Goal: Information Seeking & Learning: Learn about a topic

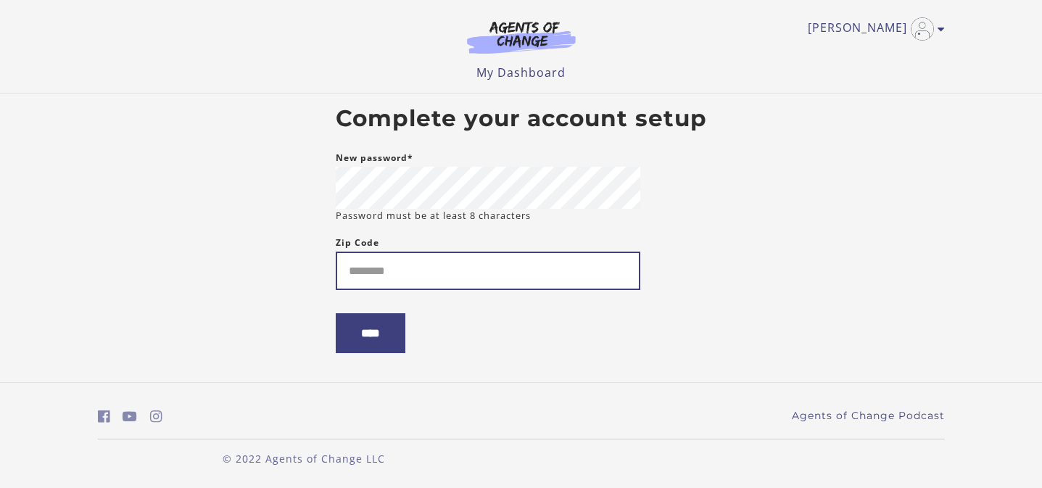
click at [514, 283] on input "Zip Code" at bounding box center [488, 271] width 304 height 38
type input "*****"
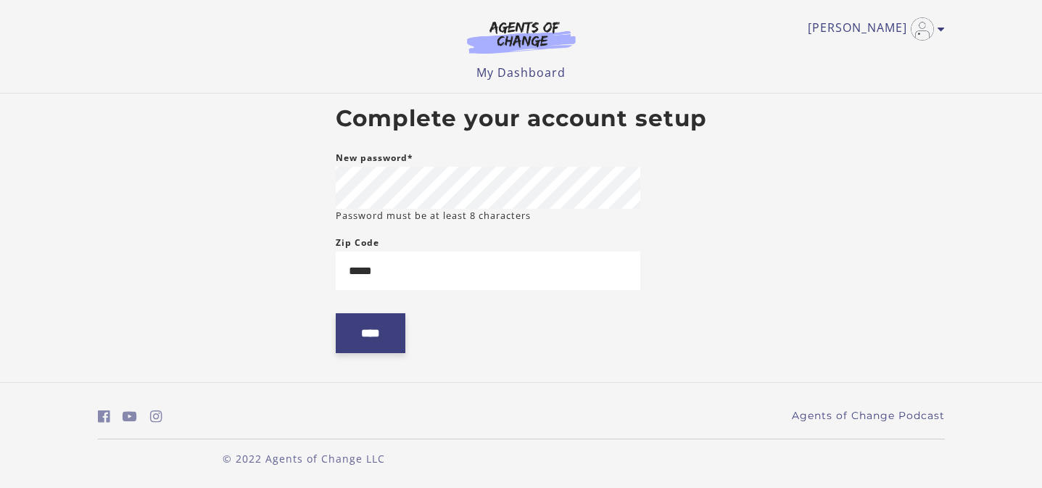
click at [359, 320] on input "****" at bounding box center [371, 333] width 70 height 40
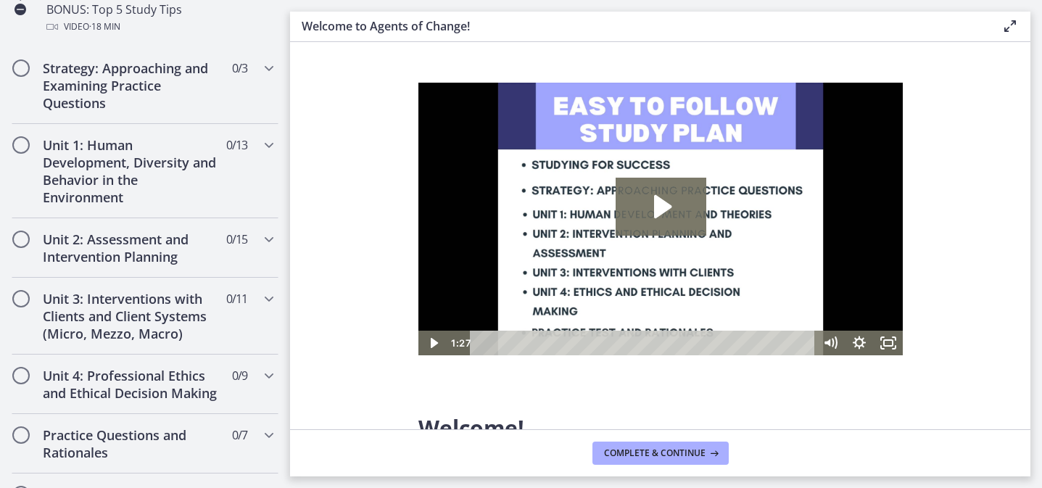
scroll to position [865, 0]
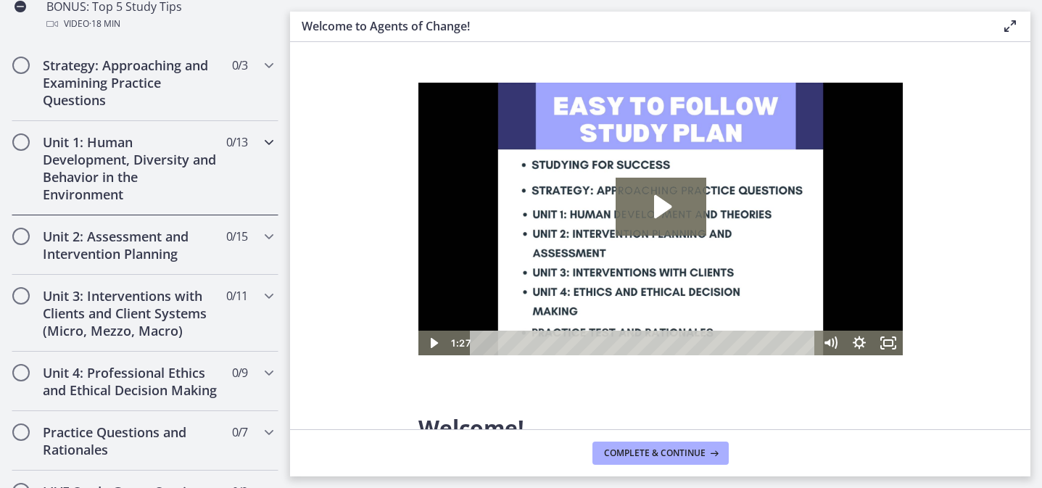
click at [28, 144] on span "Chapters" at bounding box center [20, 141] width 17 height 17
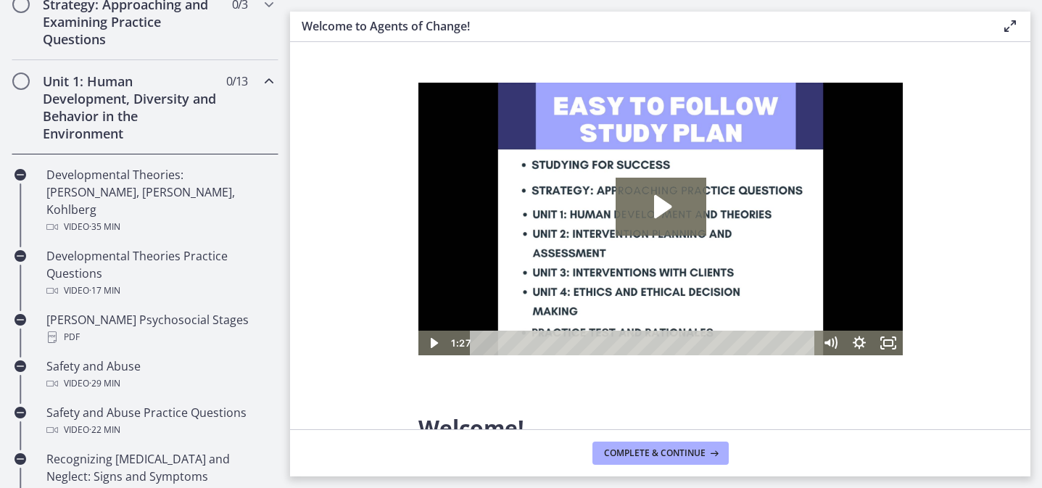
scroll to position [356, 0]
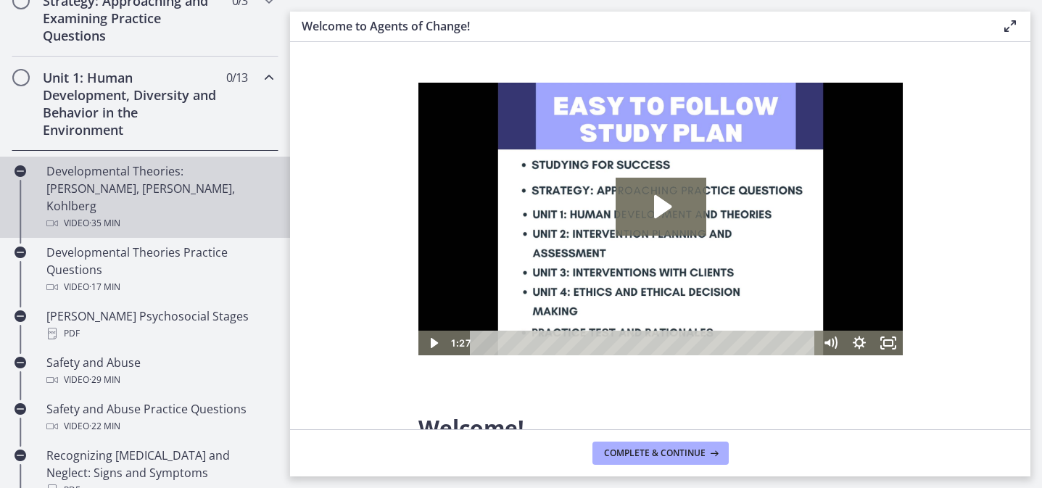
click at [123, 192] on div "Developmental Theories: [PERSON_NAME], [PERSON_NAME], Kohlberg Video · 35 min" at bounding box center [159, 197] width 226 height 70
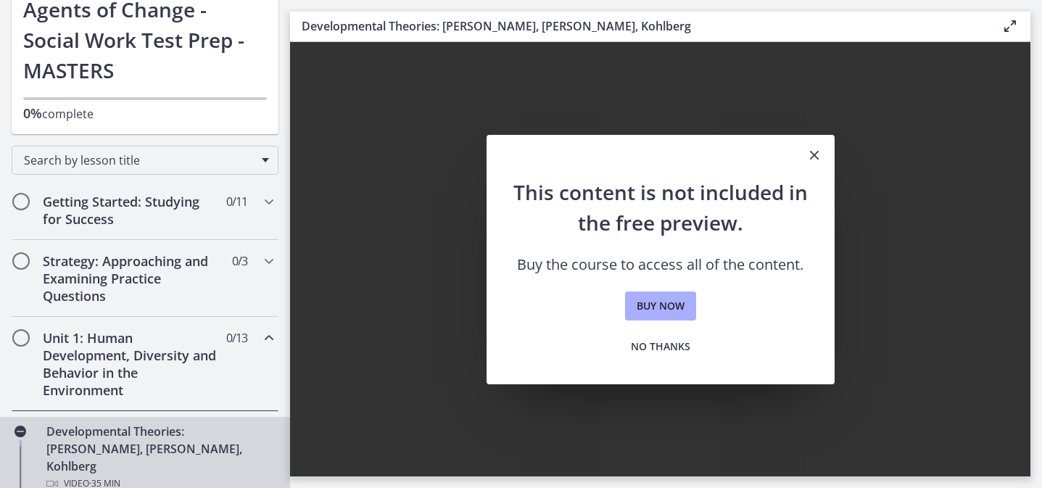
scroll to position [95, 0]
click at [139, 217] on h2 "Getting Started: Studying for Success" at bounding box center [131, 211] width 177 height 35
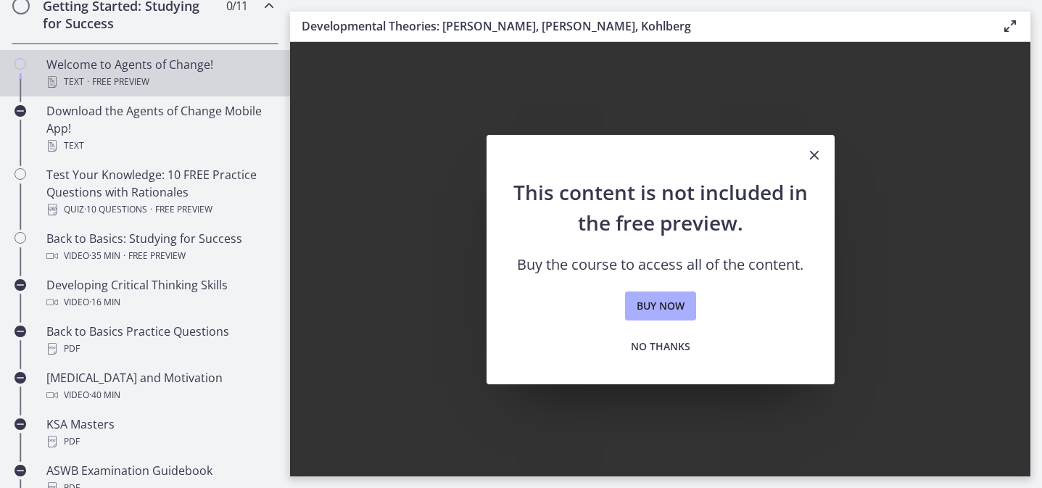
scroll to position [292, 0]
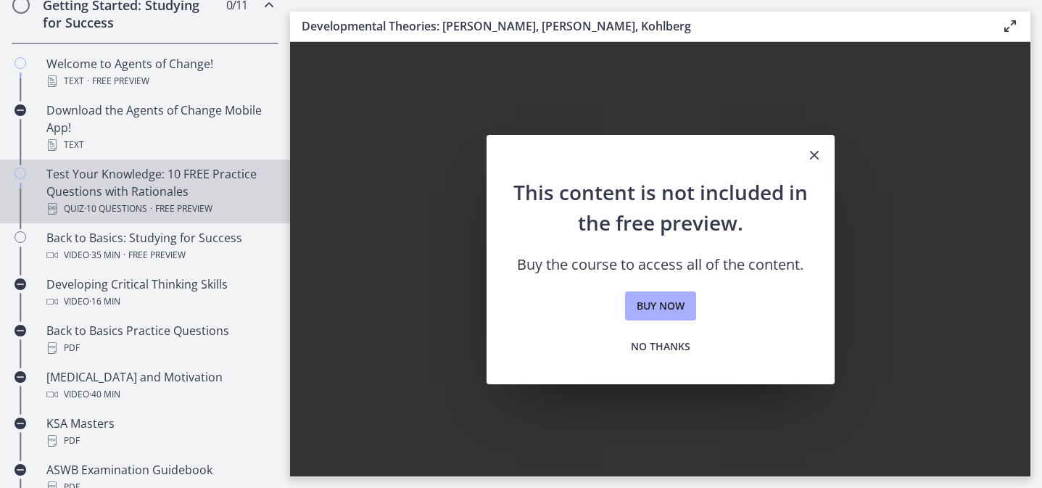
click at [141, 180] on div "Test Your Knowledge: 10 FREE Practice Questions with Rationales Quiz · 10 Quest…" at bounding box center [159, 191] width 226 height 52
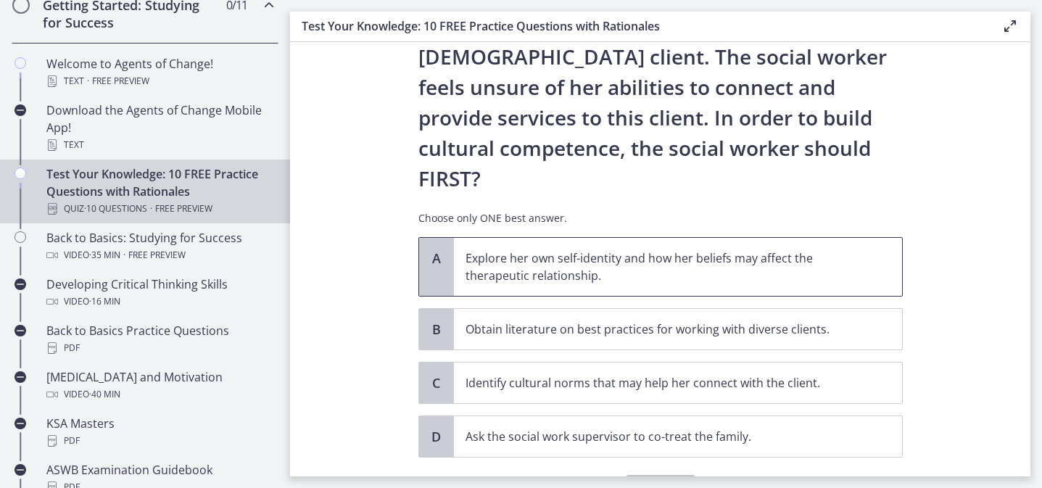
scroll to position [230, 0]
click at [640, 249] on p "Explore her own self-identity and how her beliefs may affect the therapeutic re…" at bounding box center [663, 266] width 396 height 35
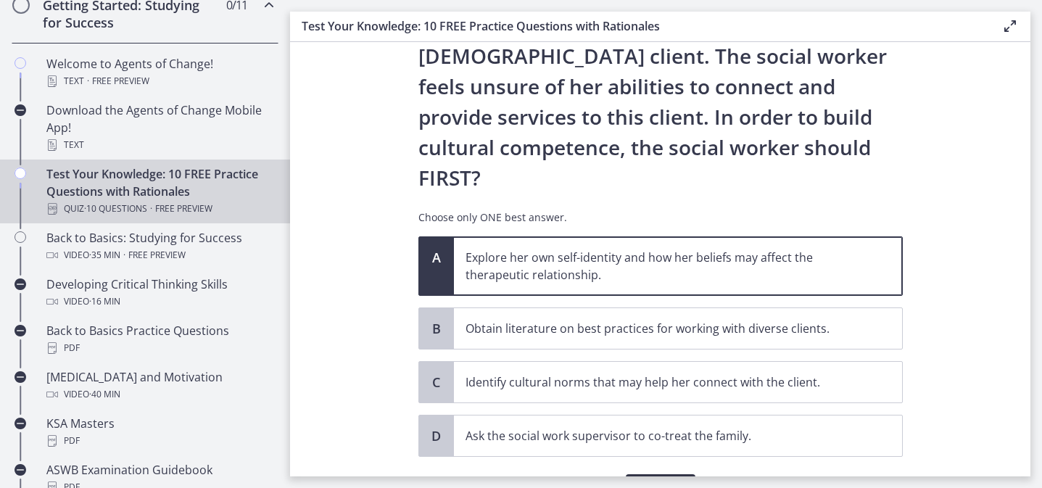
click at [648, 480] on span "Confirm" at bounding box center [660, 488] width 46 height 17
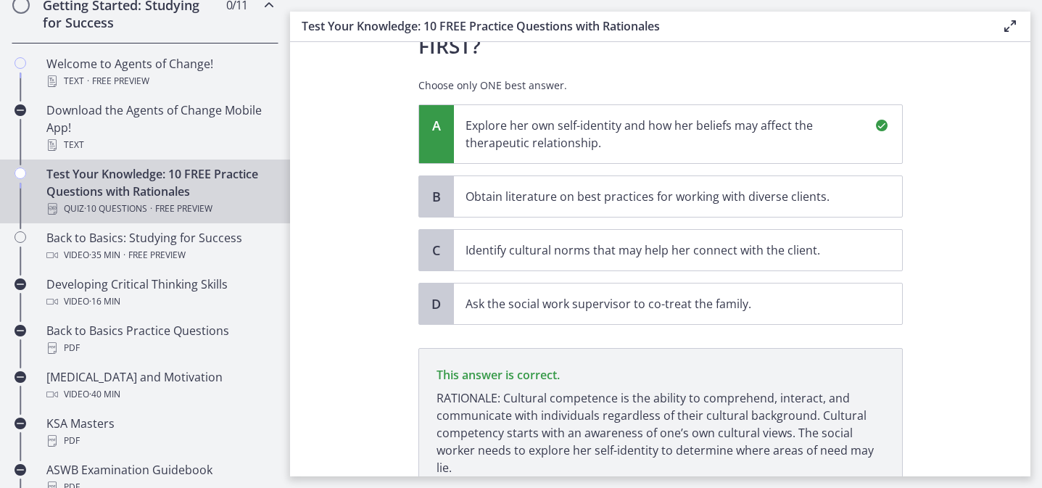
scroll to position [424, 0]
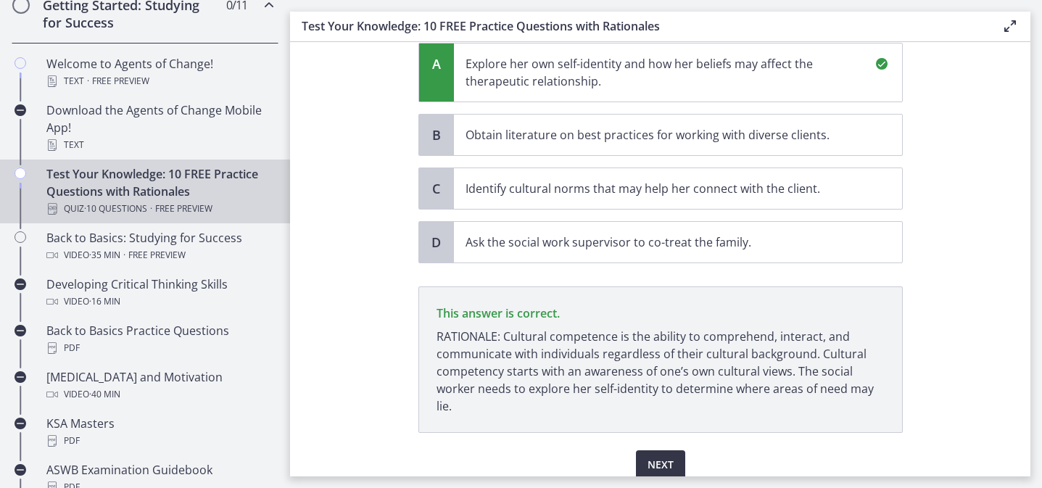
click at [657, 456] on span "Next" at bounding box center [660, 464] width 26 height 17
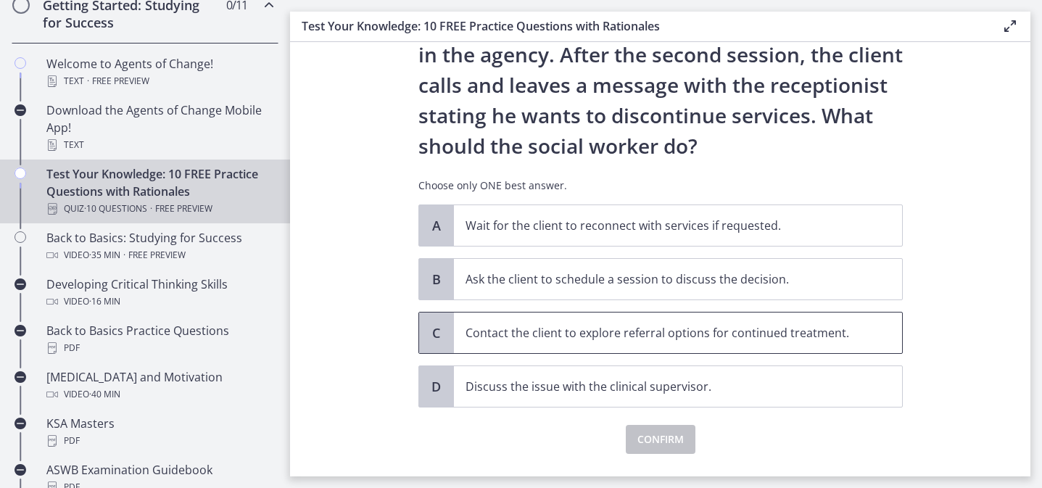
scroll to position [141, 0]
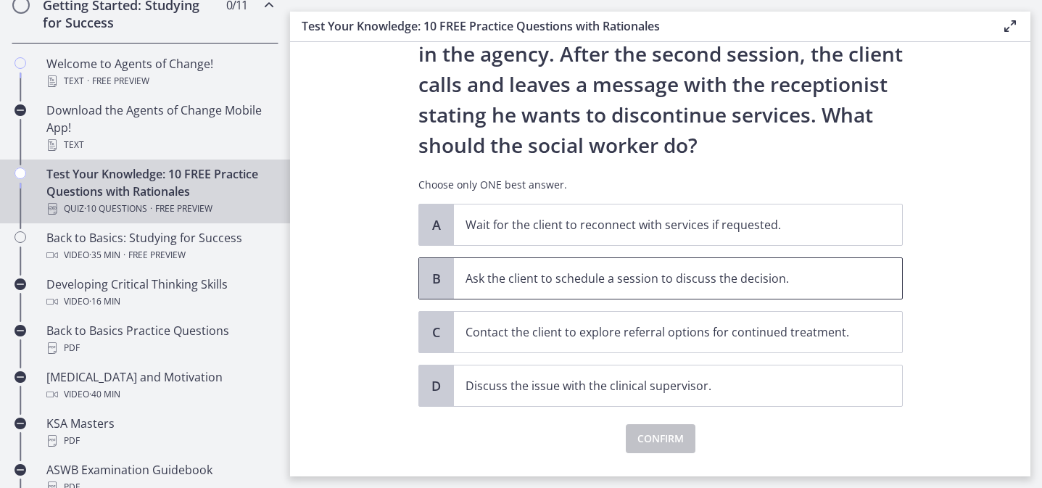
click at [793, 288] on span "Ask the client to schedule a session to discuss the decision." at bounding box center [678, 278] width 448 height 41
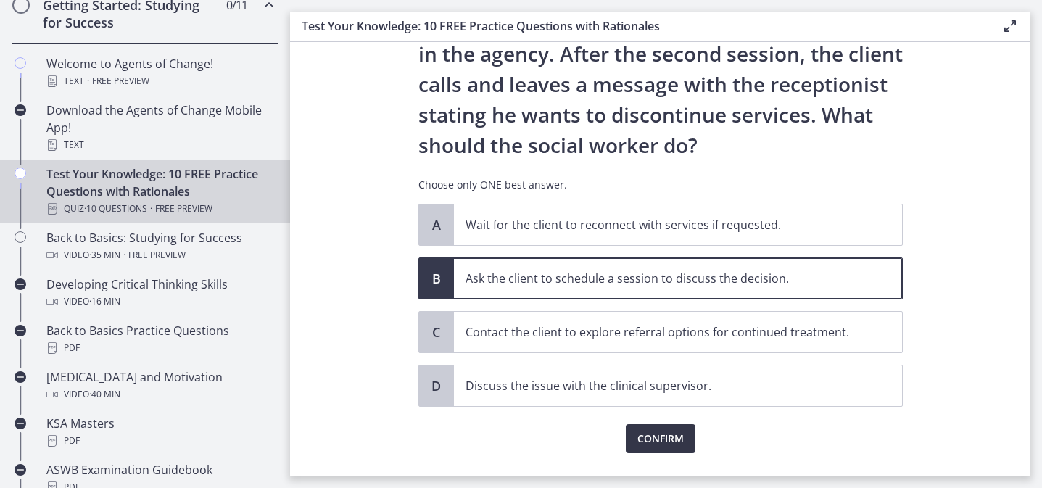
click at [683, 437] on span "Confirm" at bounding box center [660, 438] width 46 height 17
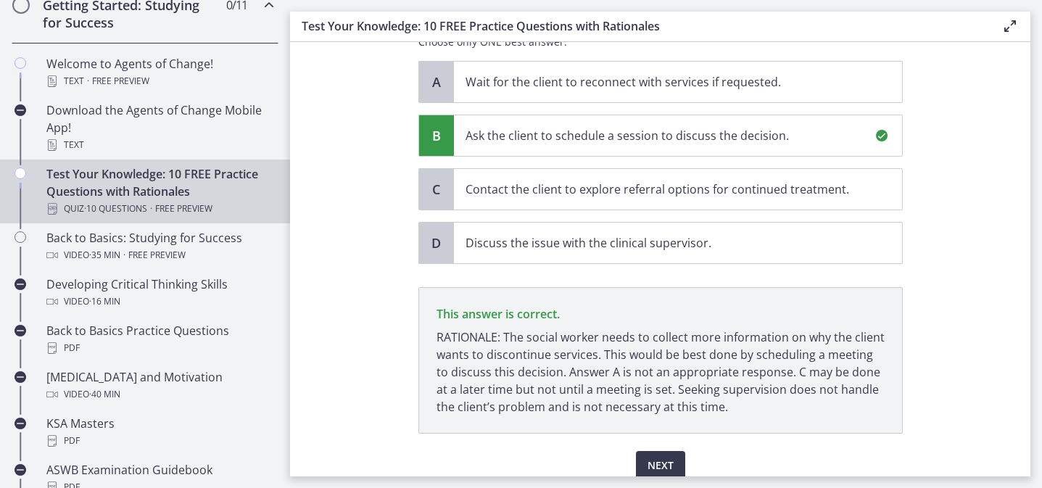
scroll to position [288, 0]
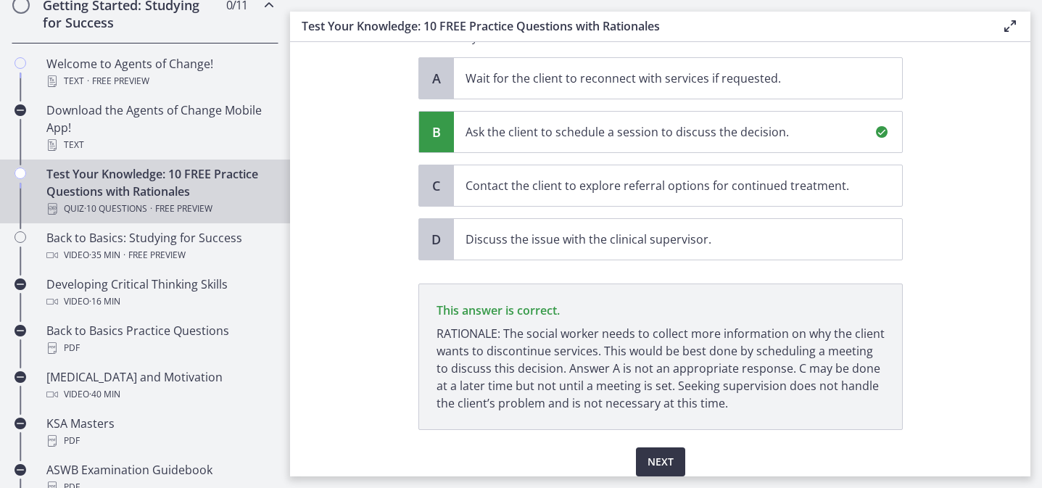
click at [658, 458] on span "Next" at bounding box center [660, 461] width 26 height 17
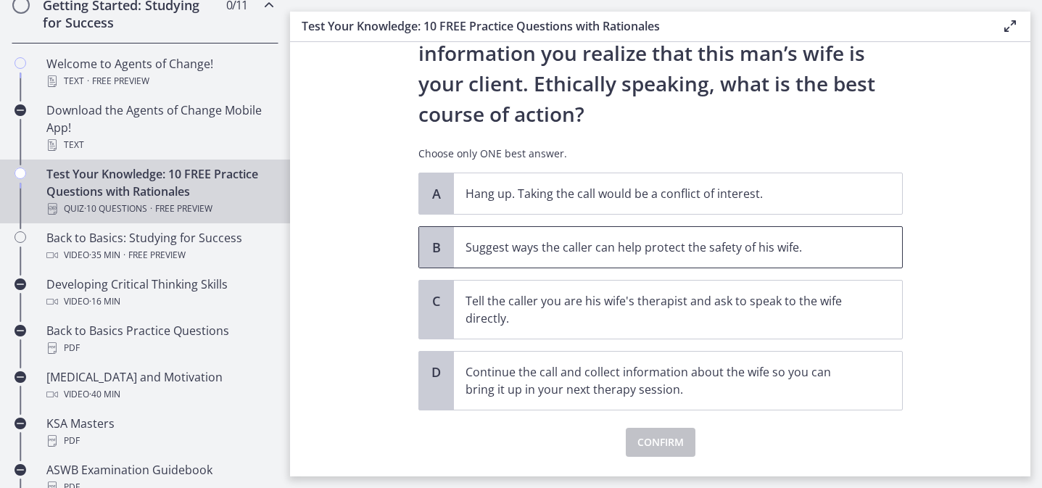
scroll to position [207, 0]
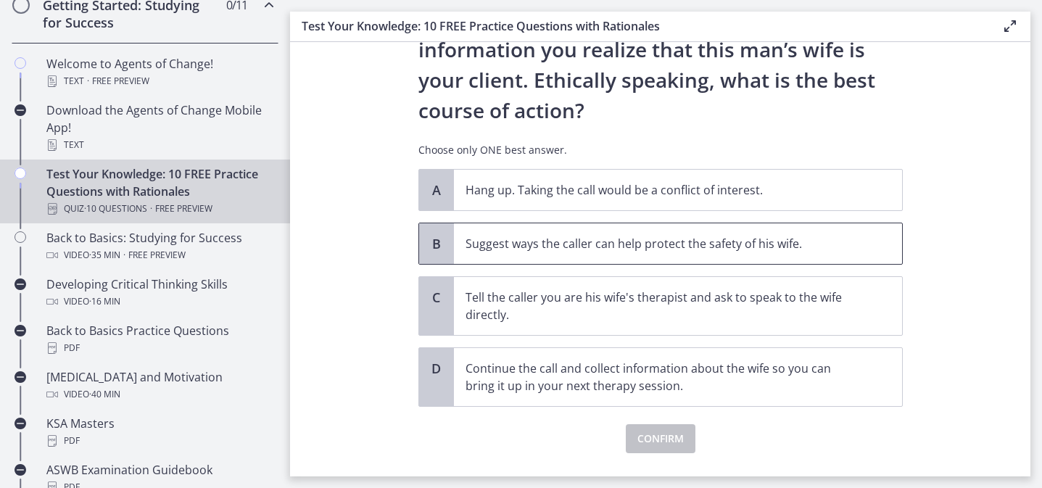
click at [781, 238] on p "Suggest ways the caller can help protect the safety of his wife." at bounding box center [663, 243] width 396 height 17
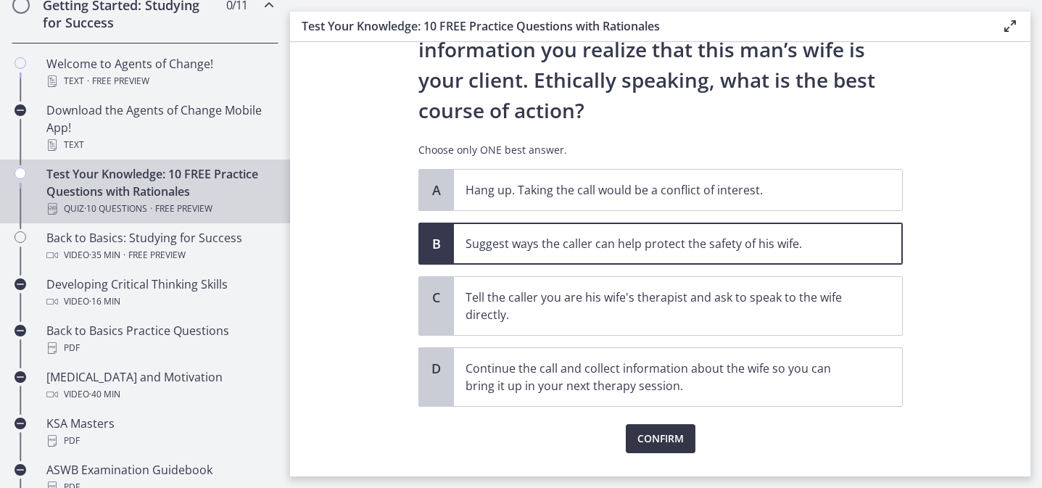
click at [660, 446] on span "Confirm" at bounding box center [660, 438] width 46 height 17
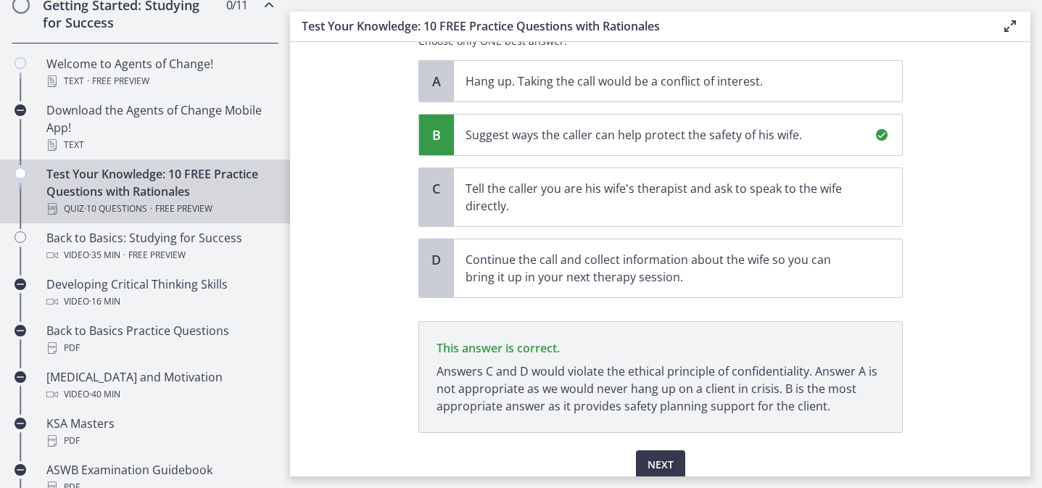
scroll to position [376, 0]
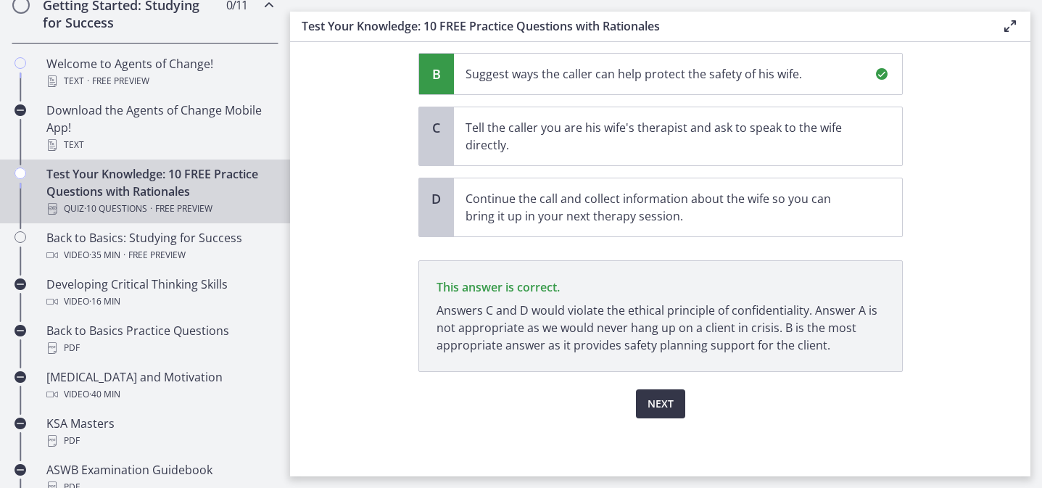
click at [666, 410] on span "Next" at bounding box center [660, 403] width 26 height 17
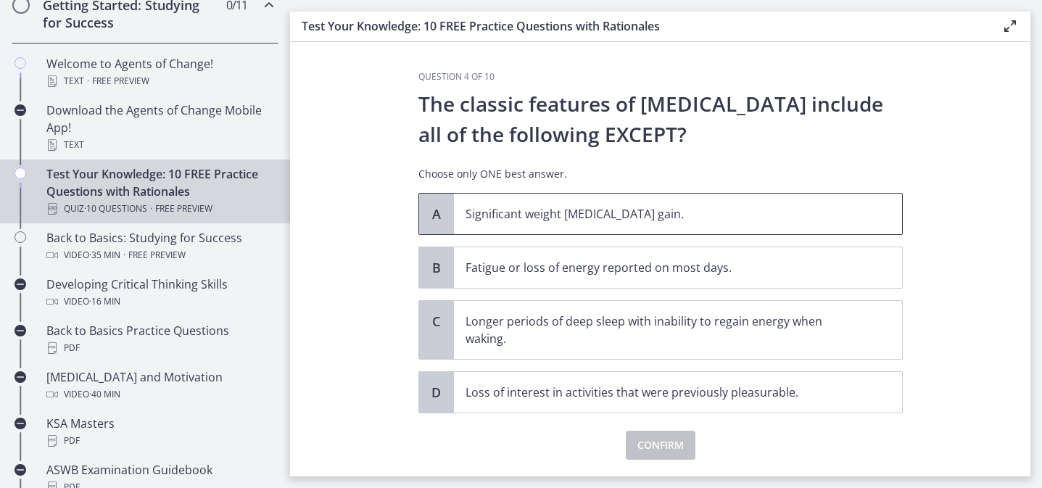
click at [782, 229] on span "Significant weight [MEDICAL_DATA] gain." at bounding box center [678, 214] width 448 height 41
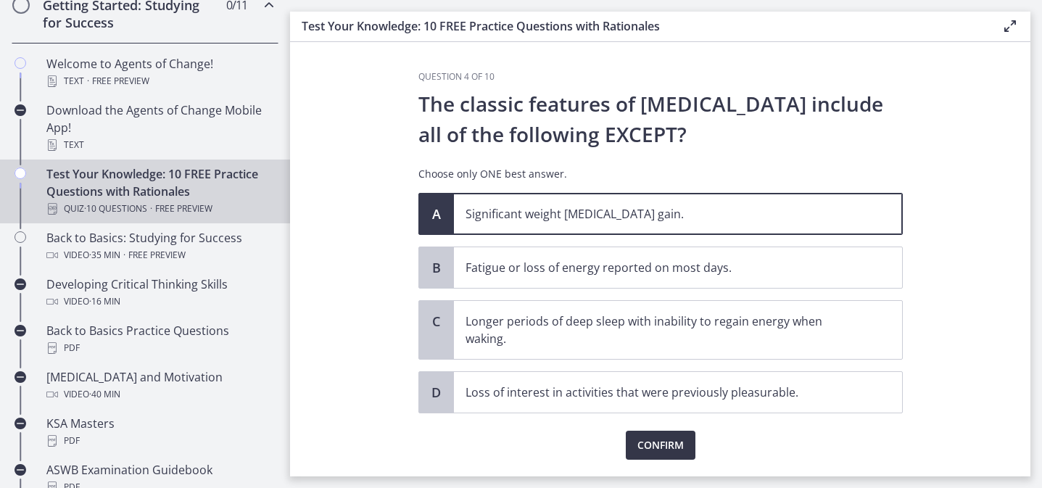
click at [673, 447] on span "Confirm" at bounding box center [660, 444] width 46 height 17
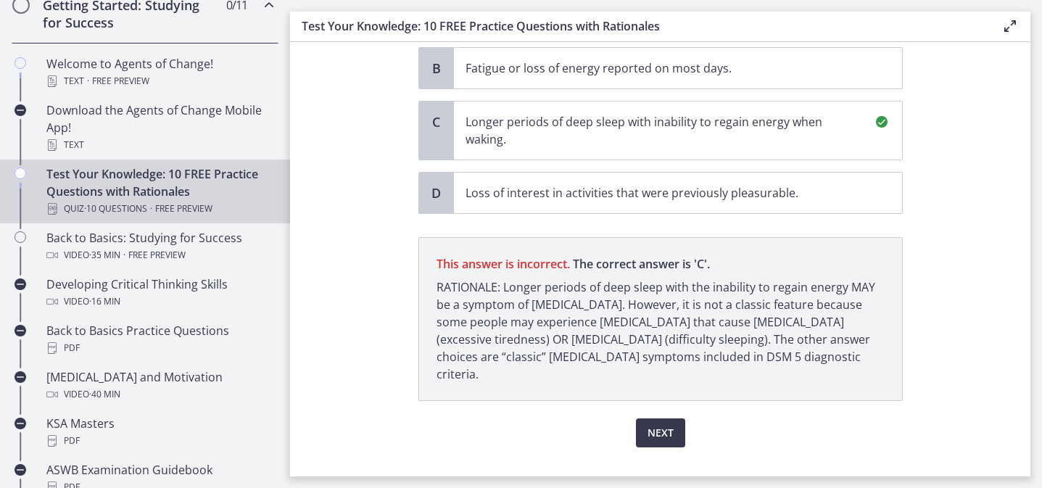
scroll to position [203, 0]
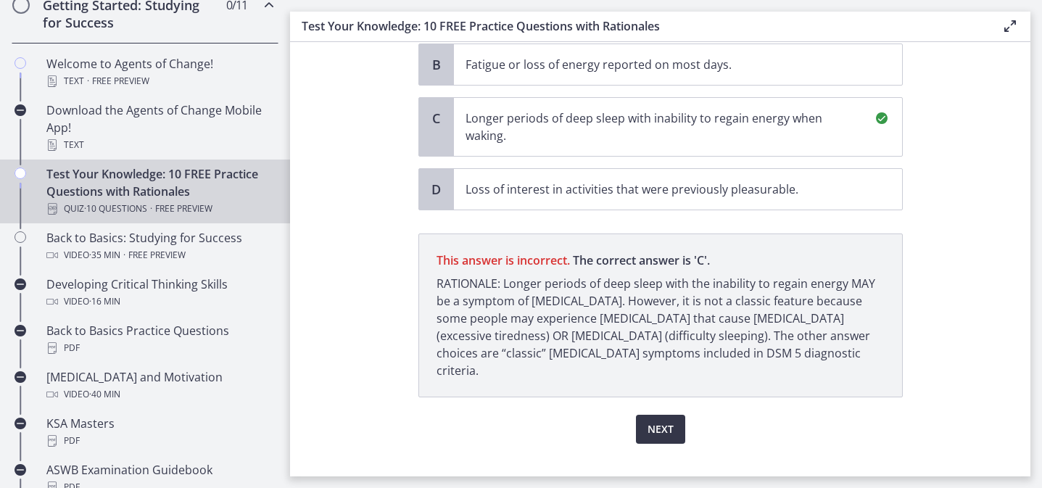
click at [663, 420] on span "Next" at bounding box center [660, 428] width 26 height 17
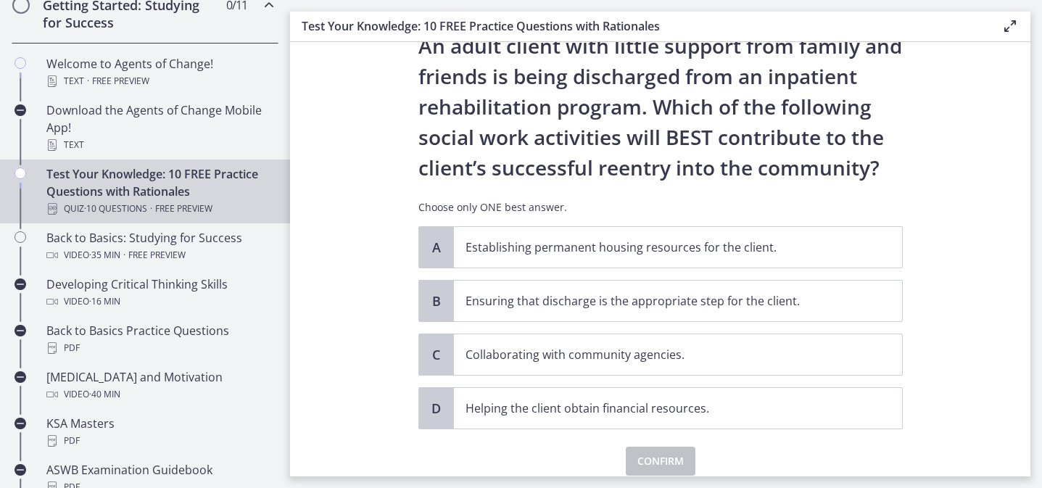
scroll to position [66, 0]
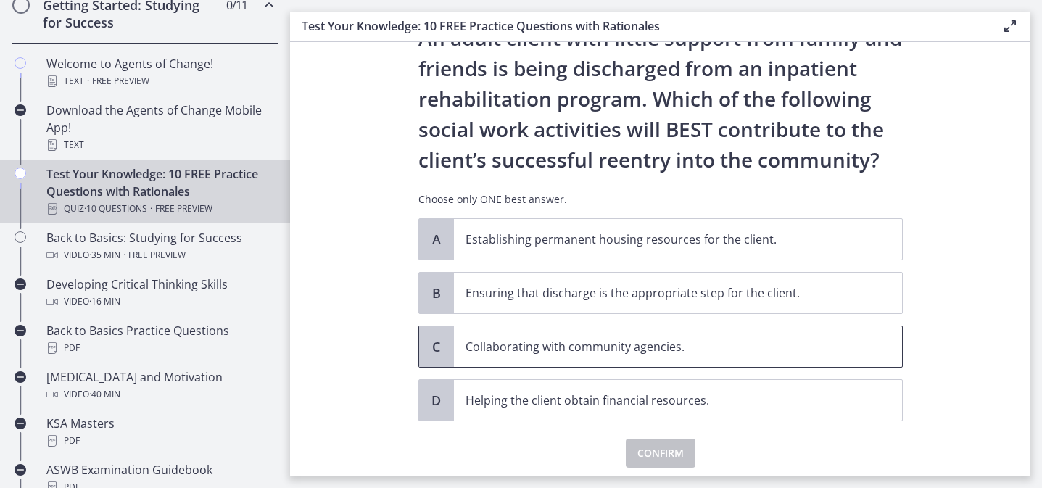
click at [792, 341] on p "Collaborating with community agencies." at bounding box center [663, 346] width 396 height 17
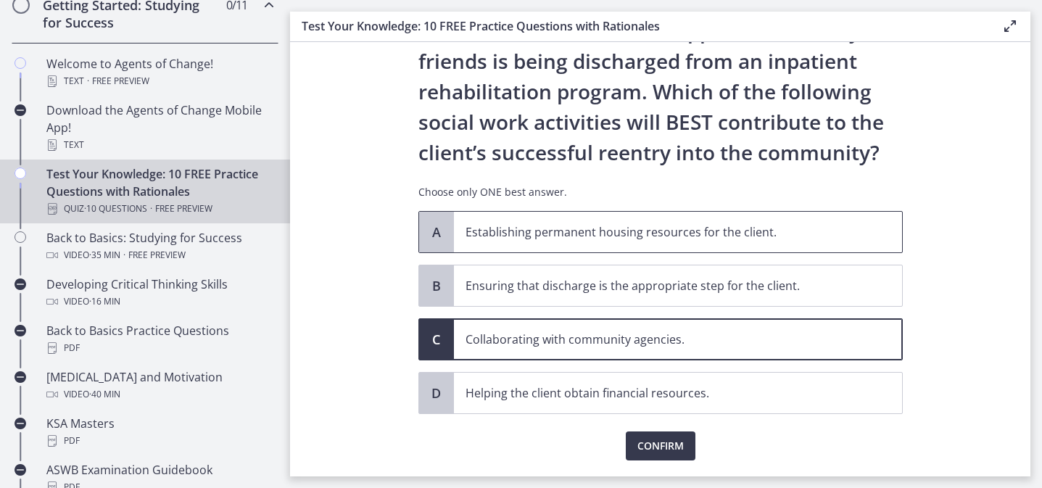
scroll to position [78, 0]
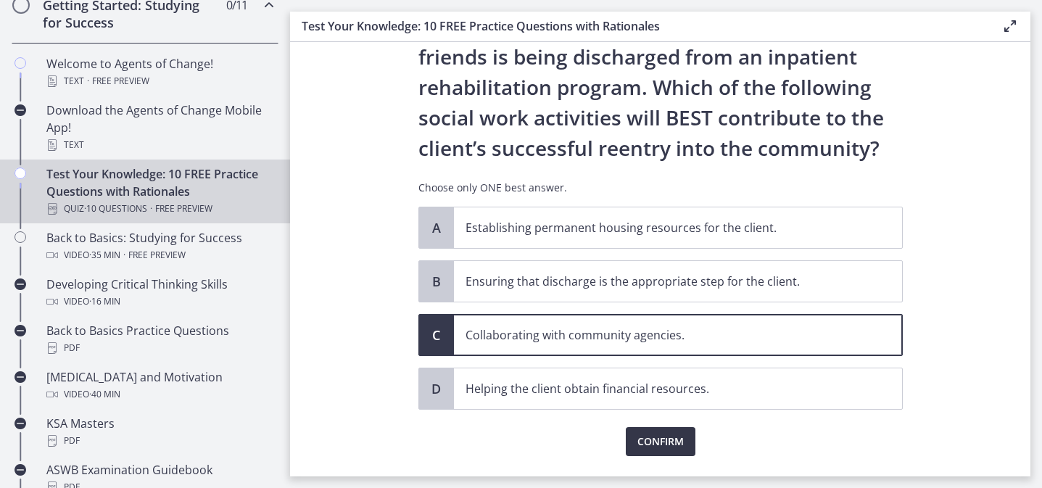
click at [674, 433] on span "Confirm" at bounding box center [660, 441] width 46 height 17
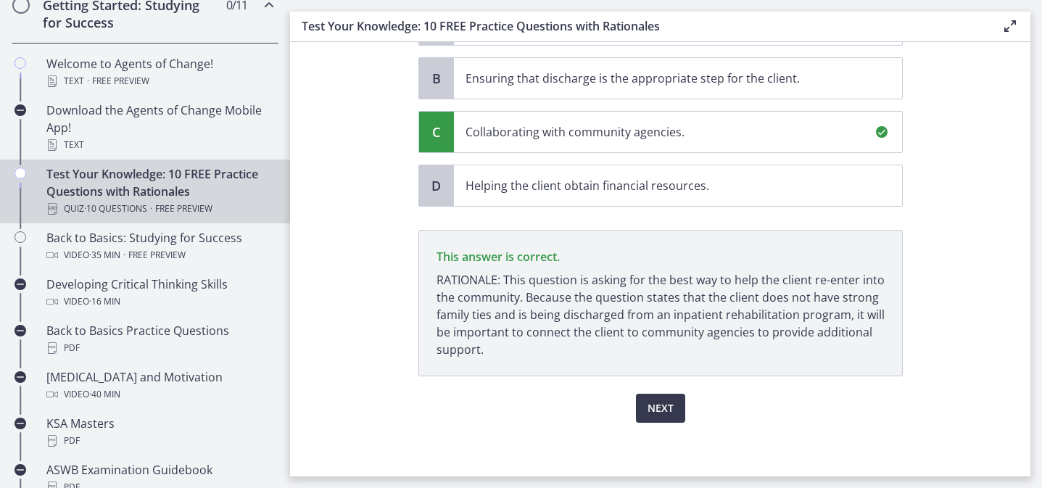
scroll to position [285, 0]
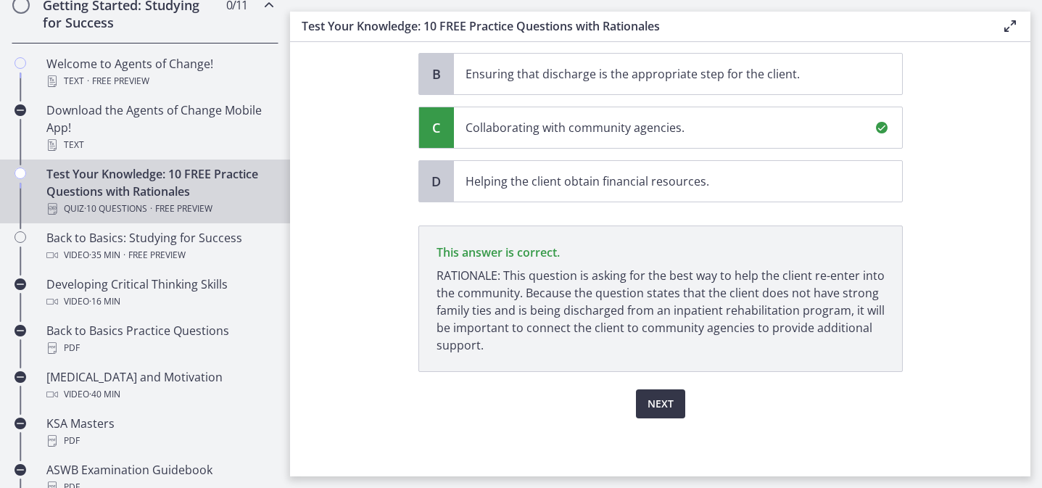
click at [657, 397] on span "Next" at bounding box center [660, 403] width 26 height 17
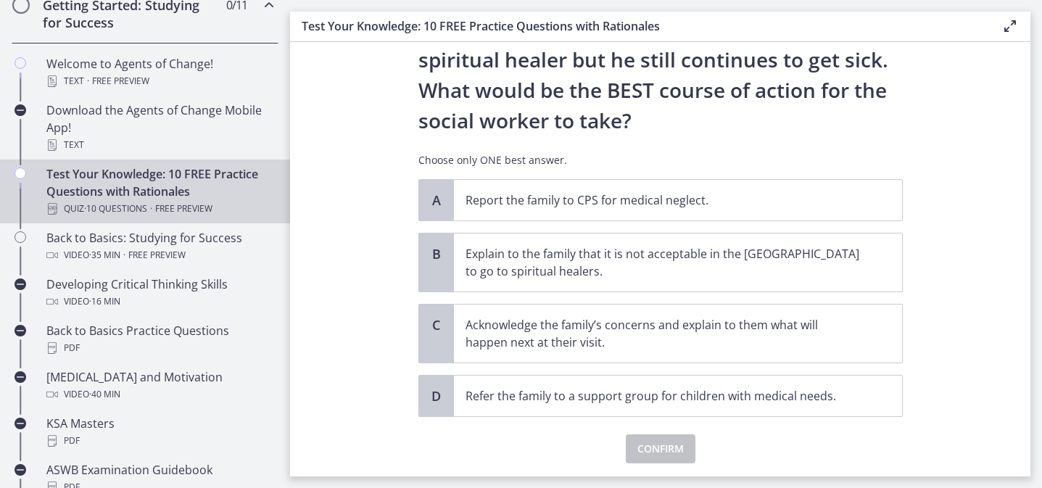
scroll to position [294, 0]
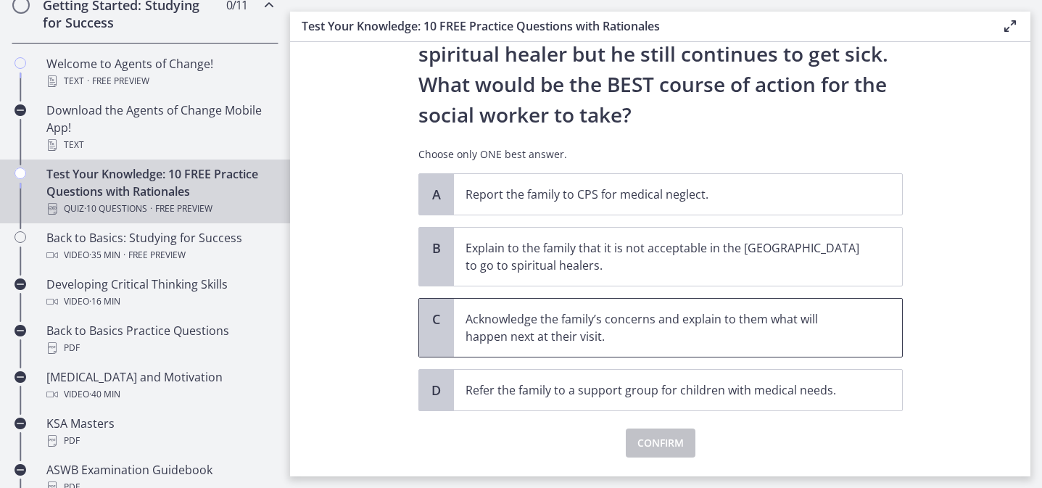
click at [866, 320] on span "Acknowledge the family’s concerns and explain to them what will happen next at …" at bounding box center [678, 328] width 448 height 58
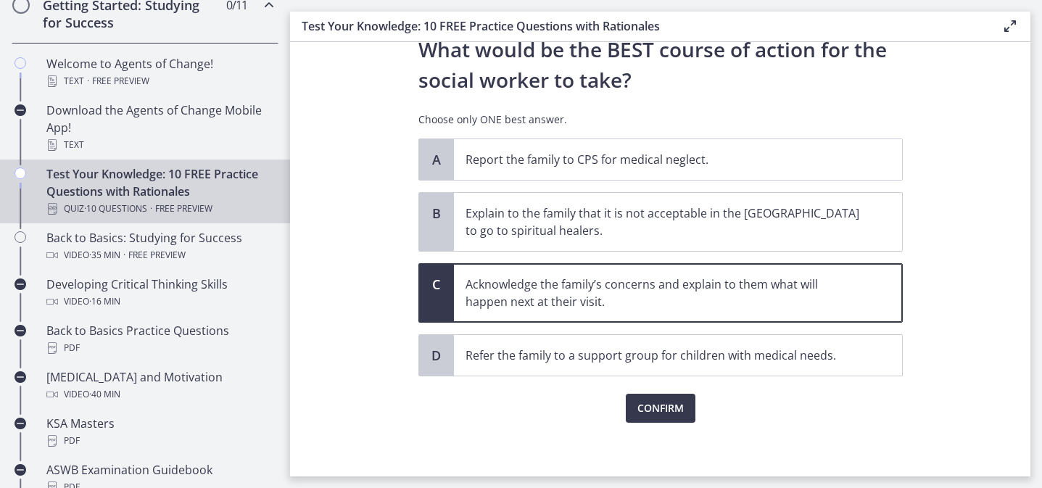
scroll to position [333, 0]
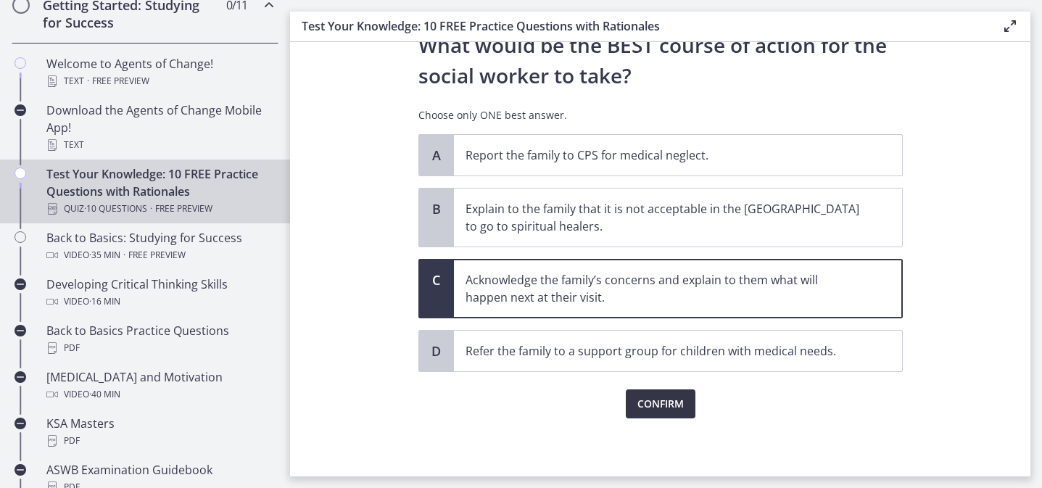
click at [679, 400] on span "Confirm" at bounding box center [660, 403] width 46 height 17
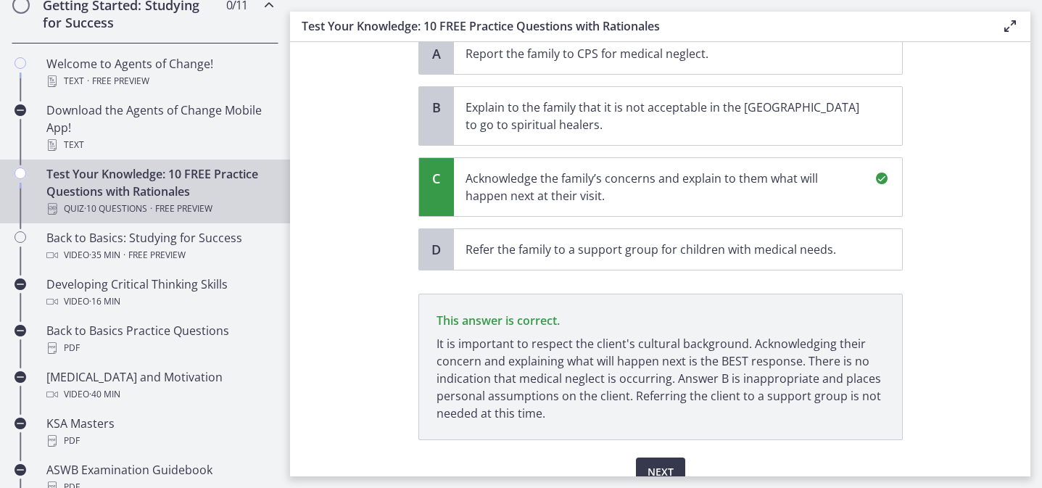
scroll to position [502, 0]
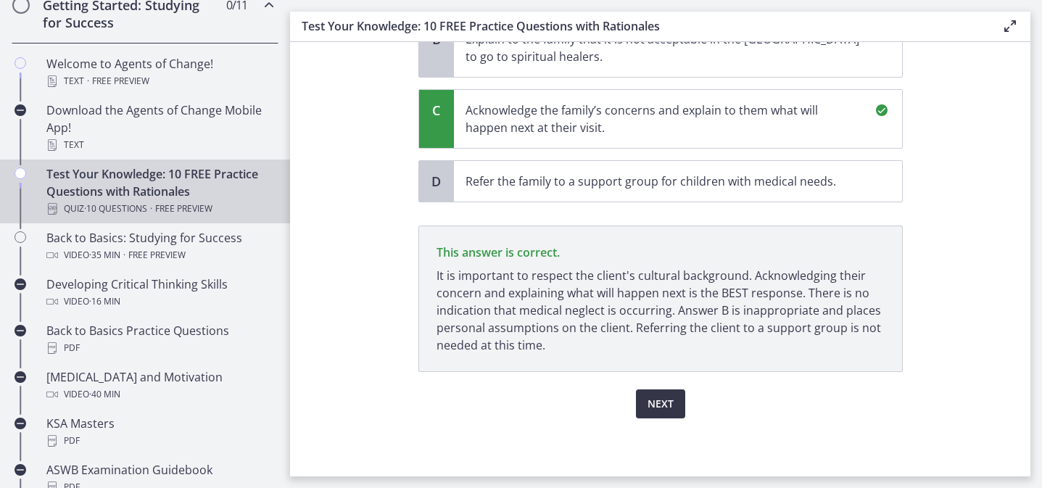
click at [660, 404] on span "Next" at bounding box center [660, 403] width 26 height 17
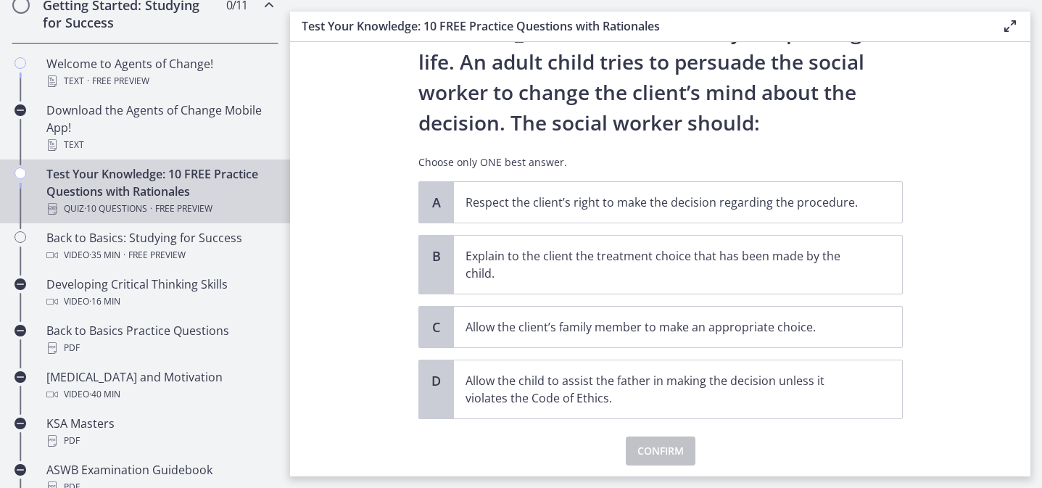
scroll to position [167, 0]
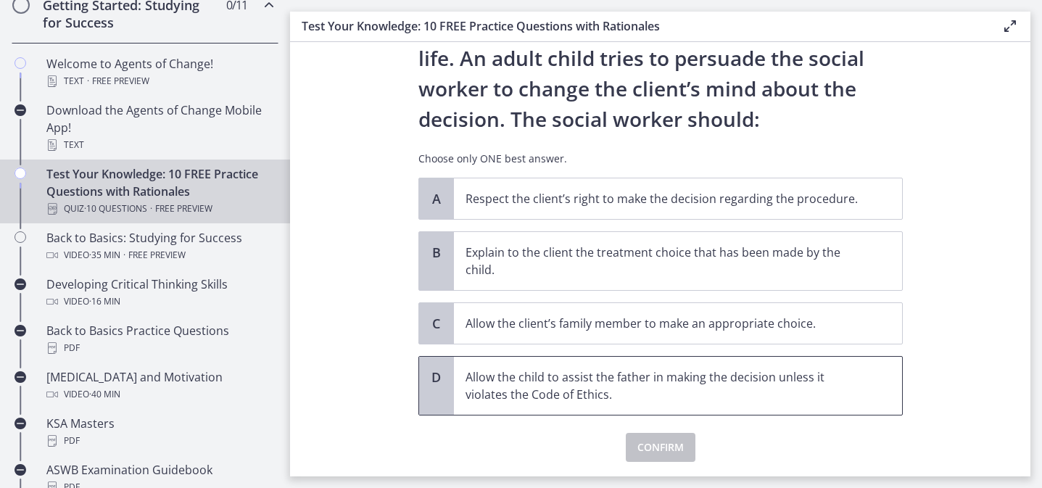
click at [808, 387] on p "Allow the child to assist the father in making the decision unless it violates …" at bounding box center [663, 385] width 396 height 35
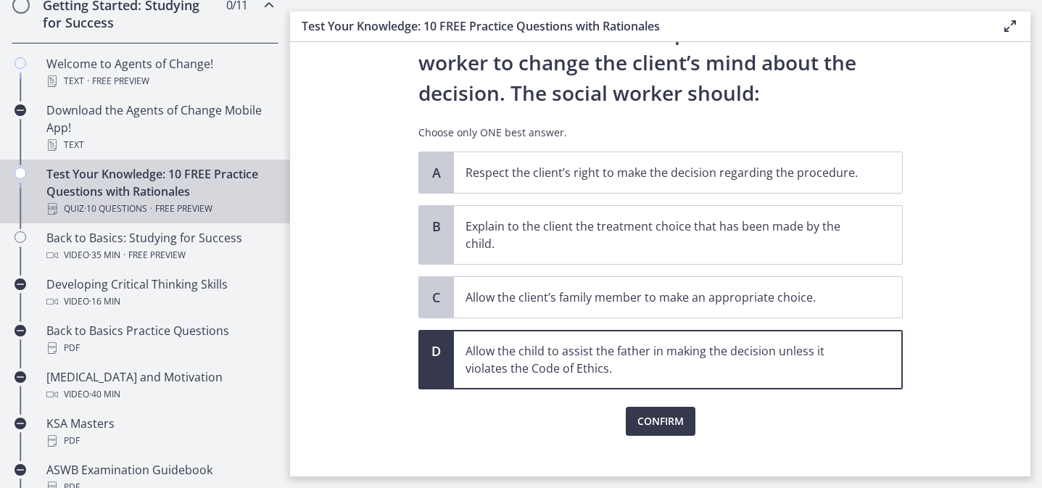
scroll to position [195, 0]
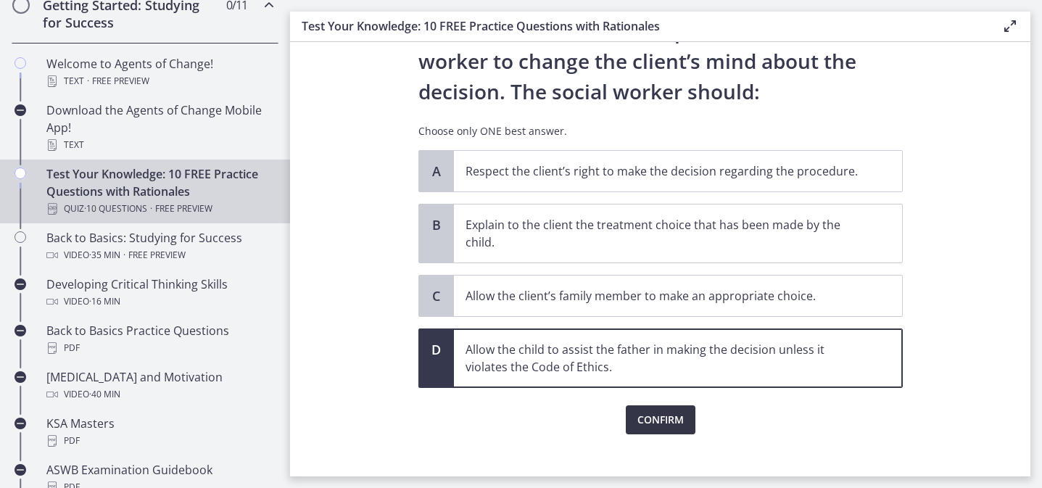
click at [686, 420] on button "Confirm" at bounding box center [661, 419] width 70 height 29
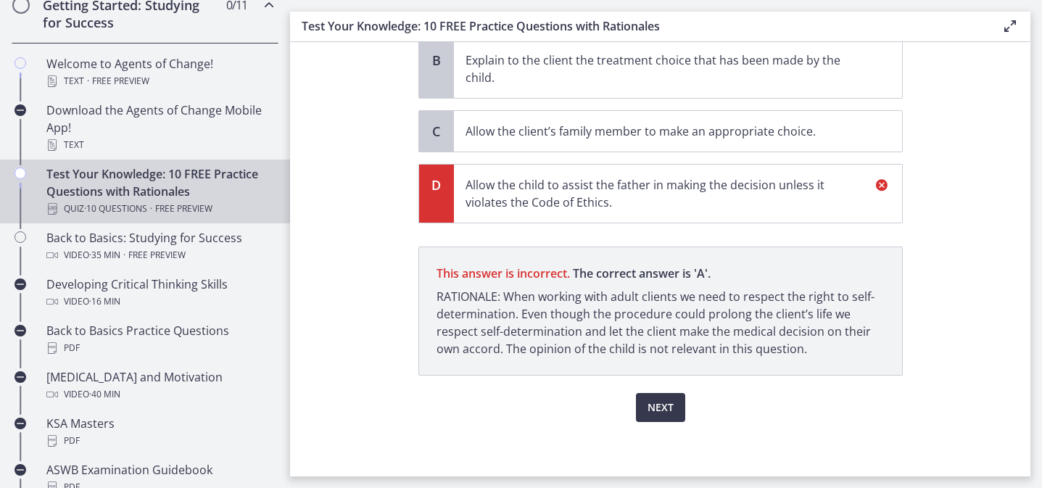
scroll to position [363, 0]
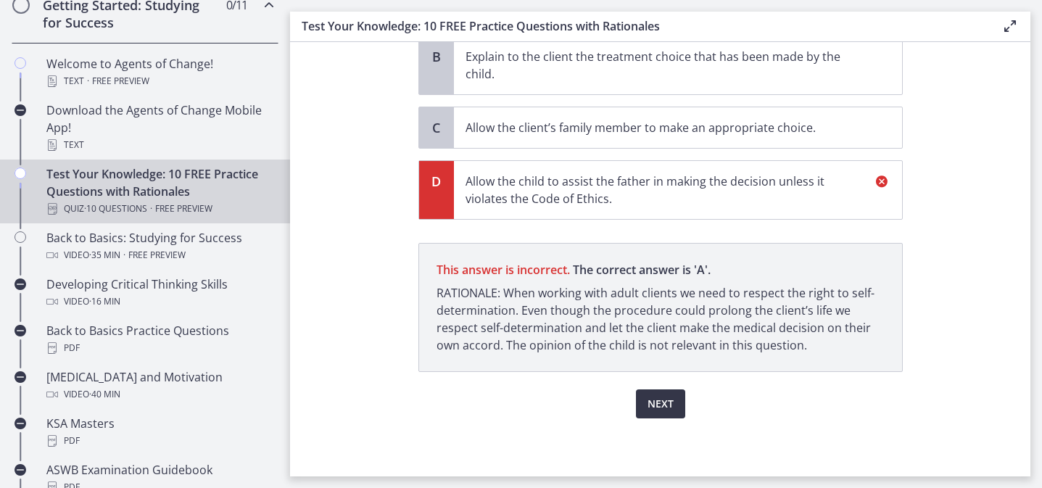
click at [671, 399] on span "Next" at bounding box center [660, 403] width 26 height 17
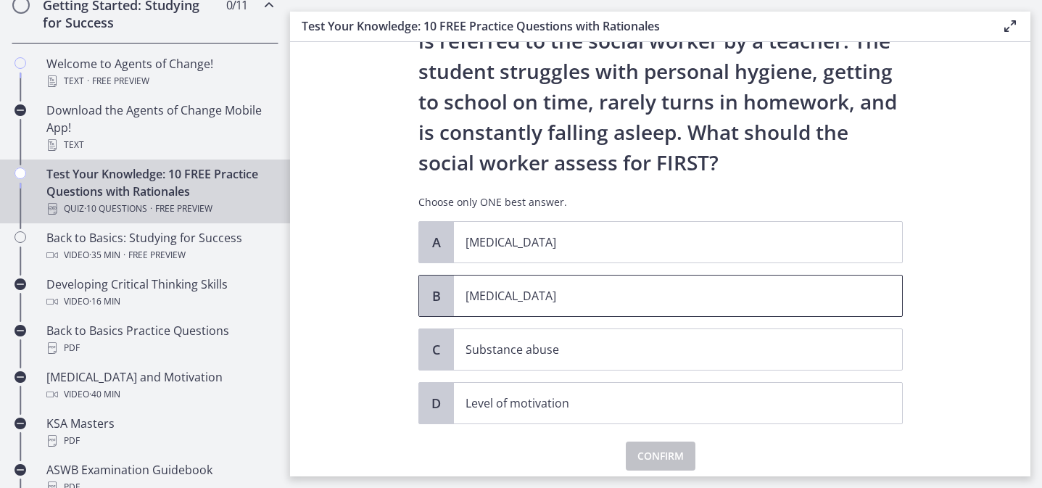
scroll to position [96, 0]
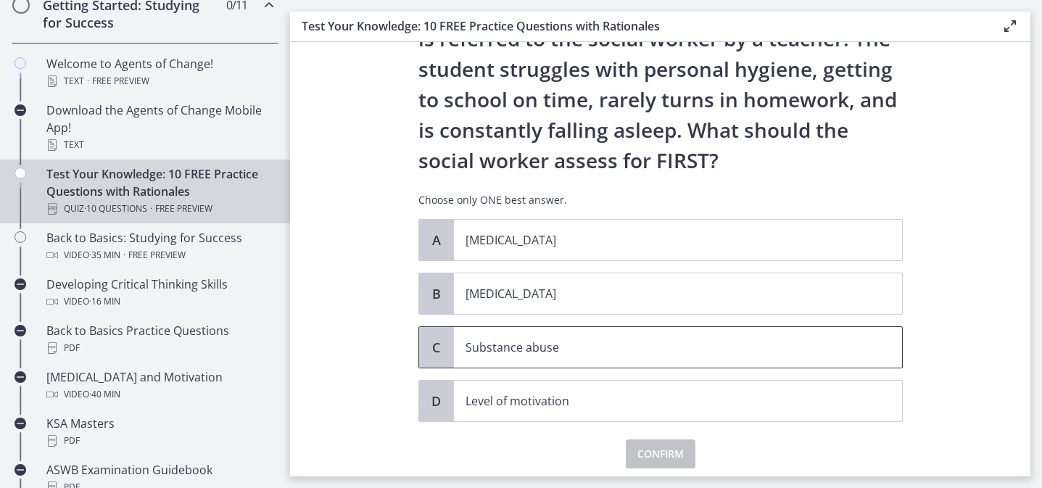
click at [708, 353] on p "Substance abuse" at bounding box center [663, 346] width 396 height 17
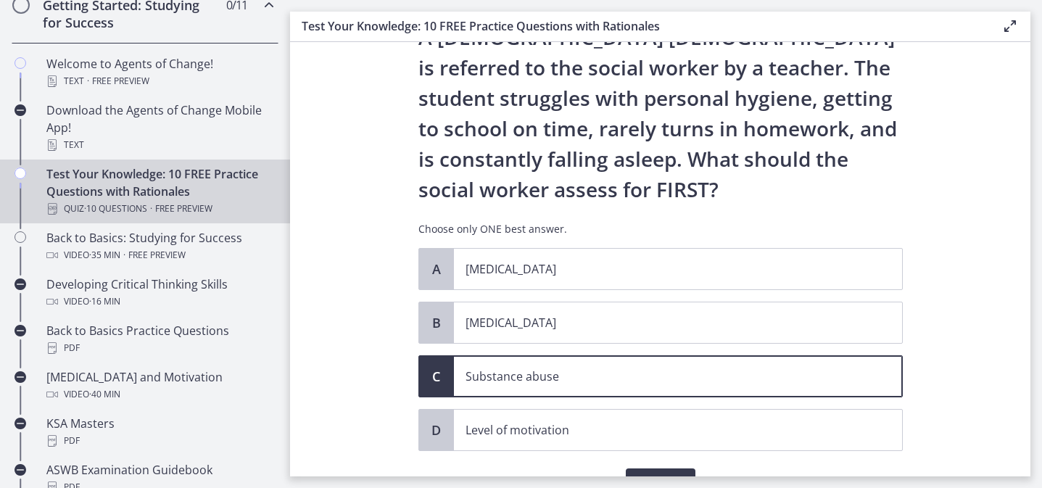
scroll to position [64, 0]
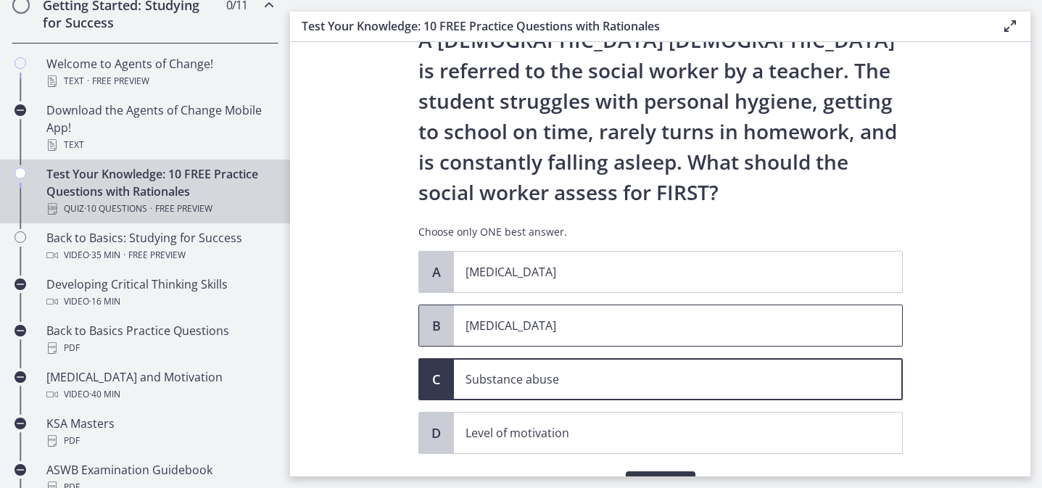
click at [703, 336] on span "[MEDICAL_DATA]" at bounding box center [678, 325] width 448 height 41
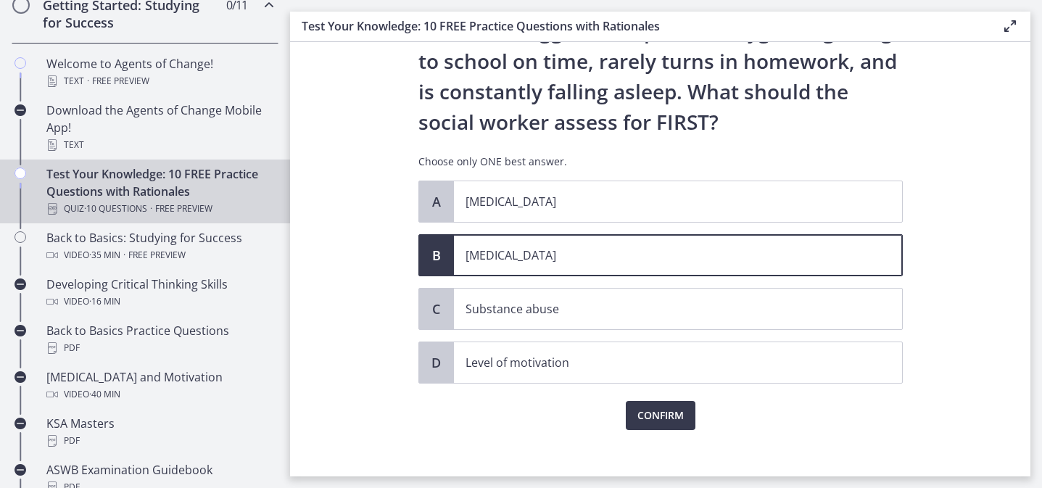
scroll to position [135, 0]
click at [679, 412] on span "Confirm" at bounding box center [660, 414] width 46 height 17
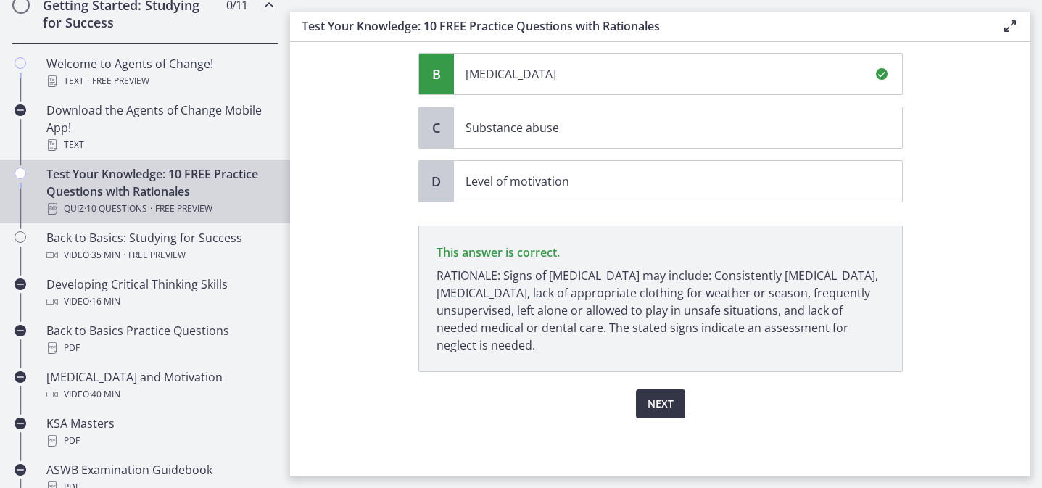
scroll to position [315, 0]
click at [668, 404] on span "Next" at bounding box center [660, 403] width 26 height 17
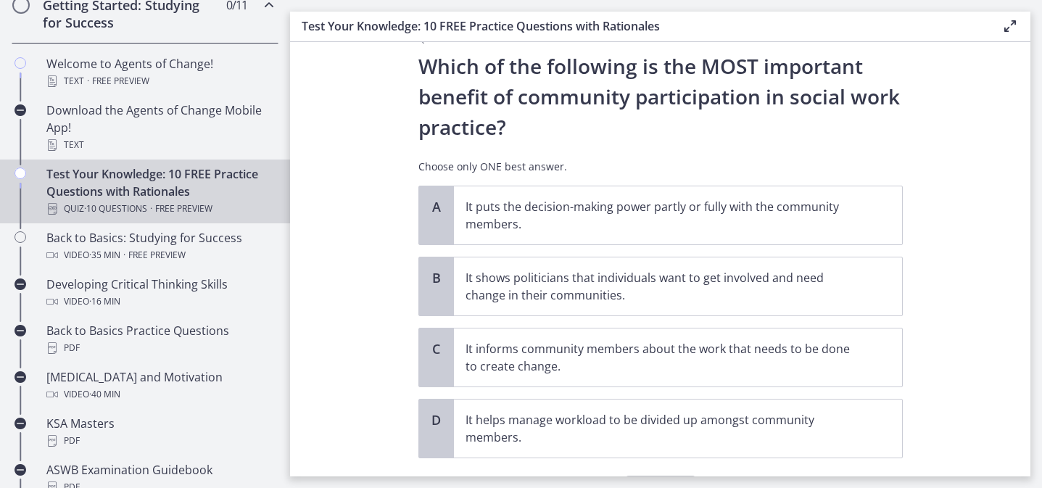
scroll to position [41, 0]
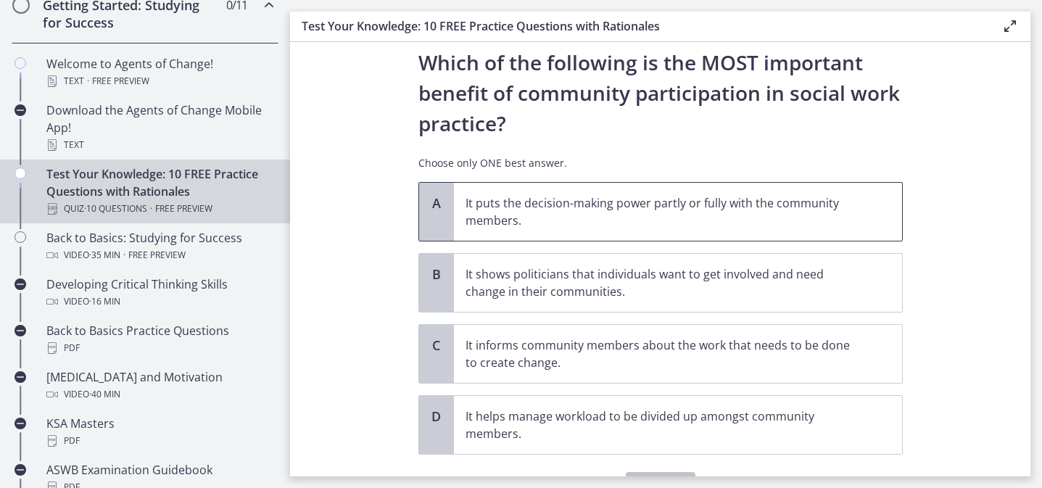
click at [863, 222] on span "It puts the decision-making power partly or fully with the community members." at bounding box center [678, 212] width 448 height 58
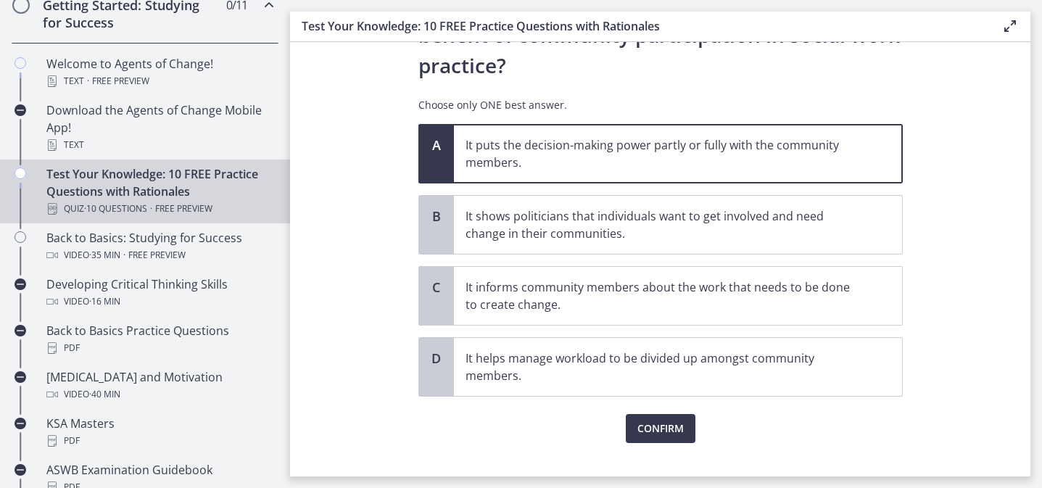
scroll to position [102, 0]
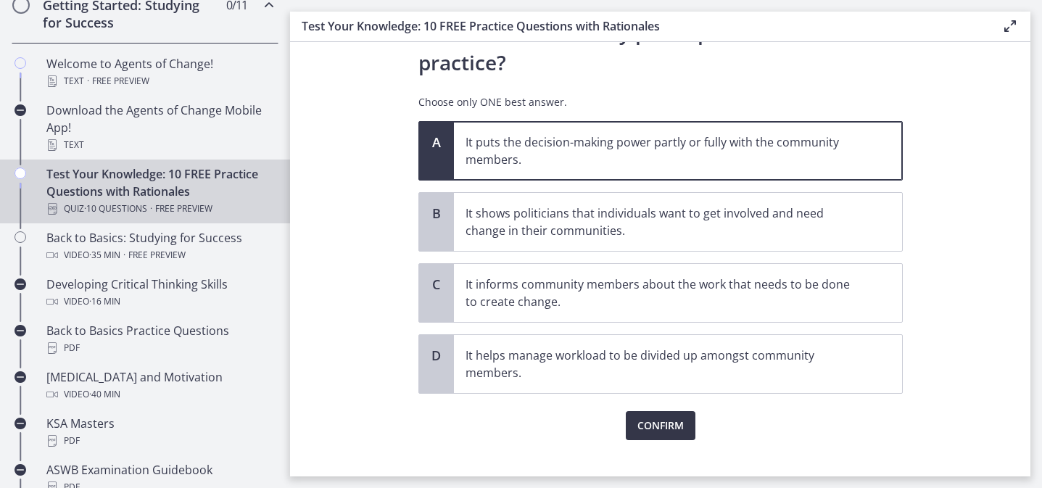
click at [673, 428] on span "Confirm" at bounding box center [660, 425] width 46 height 17
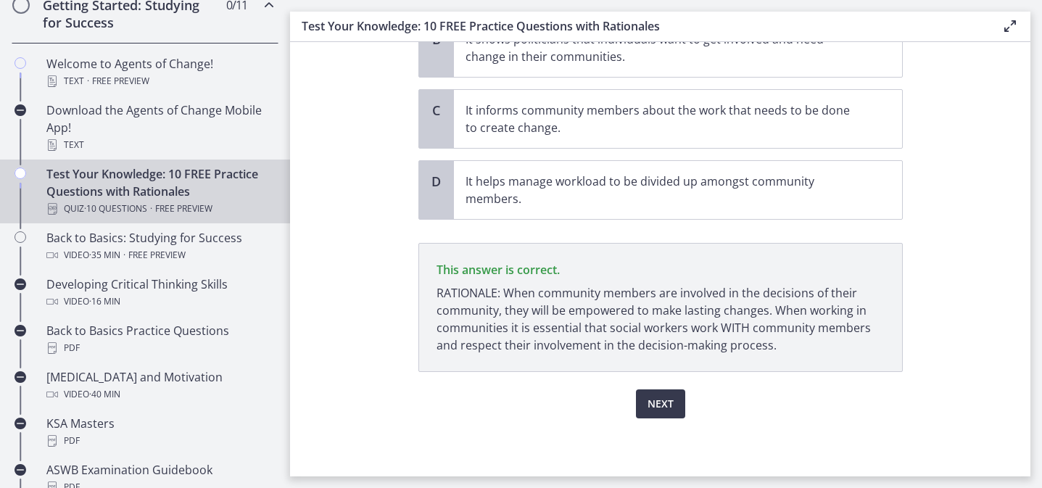
scroll to position [276, 0]
click at [671, 399] on span "Next" at bounding box center [660, 403] width 26 height 17
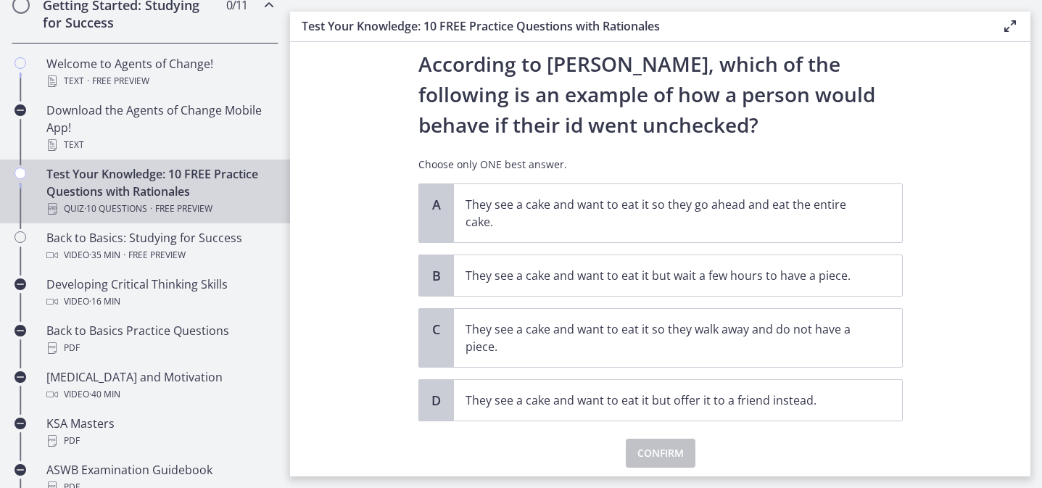
scroll to position [45, 0]
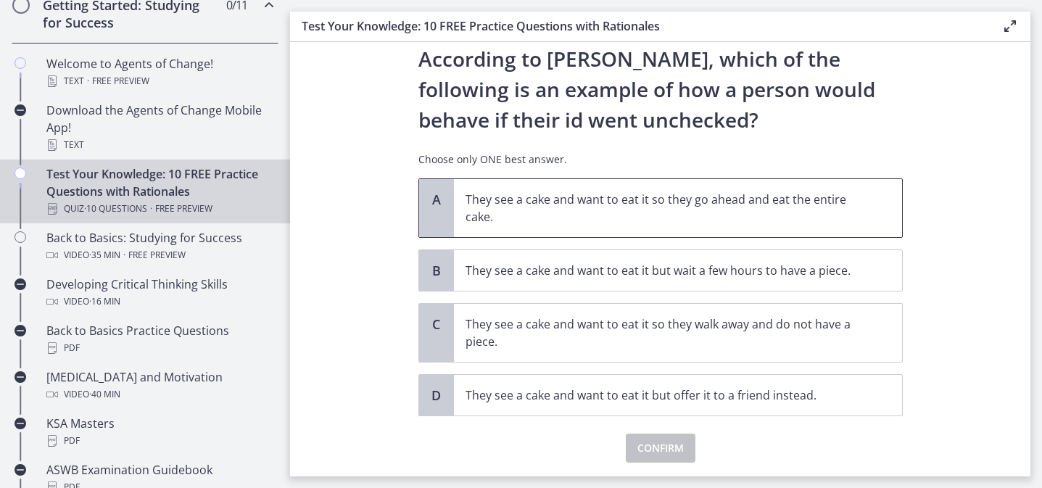
click at [808, 209] on p "They see a cake and want to eat it so they go ahead and eat the entire cake." at bounding box center [663, 208] width 396 height 35
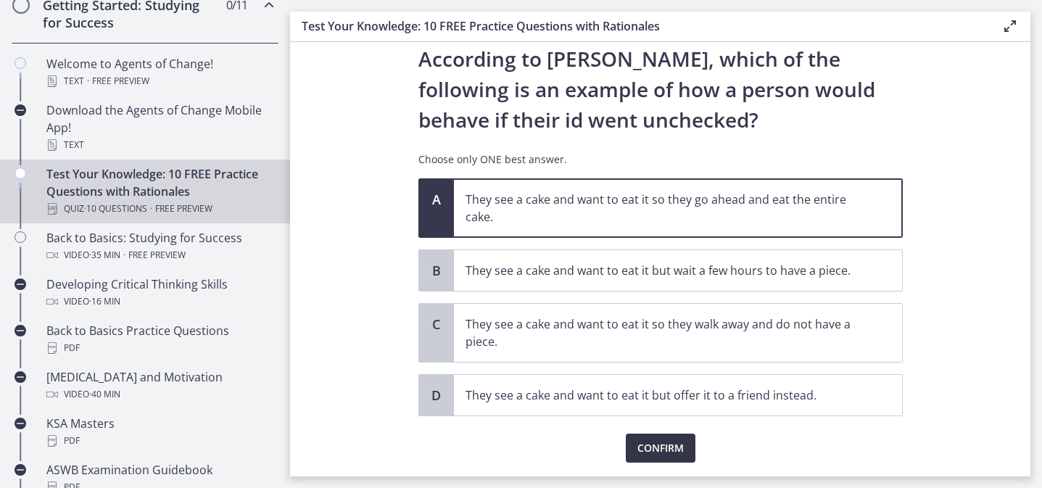
click at [656, 445] on span "Confirm" at bounding box center [660, 447] width 46 height 17
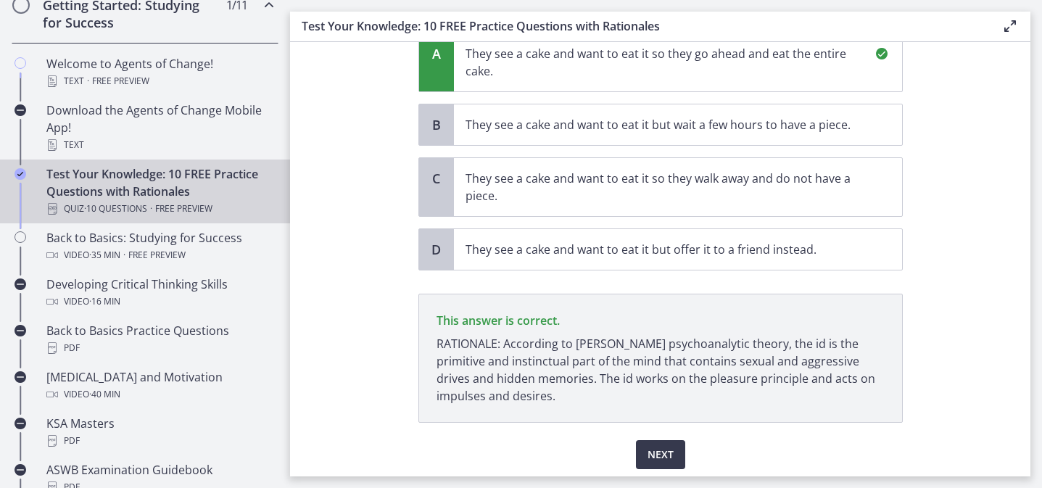
scroll to position [241, 0]
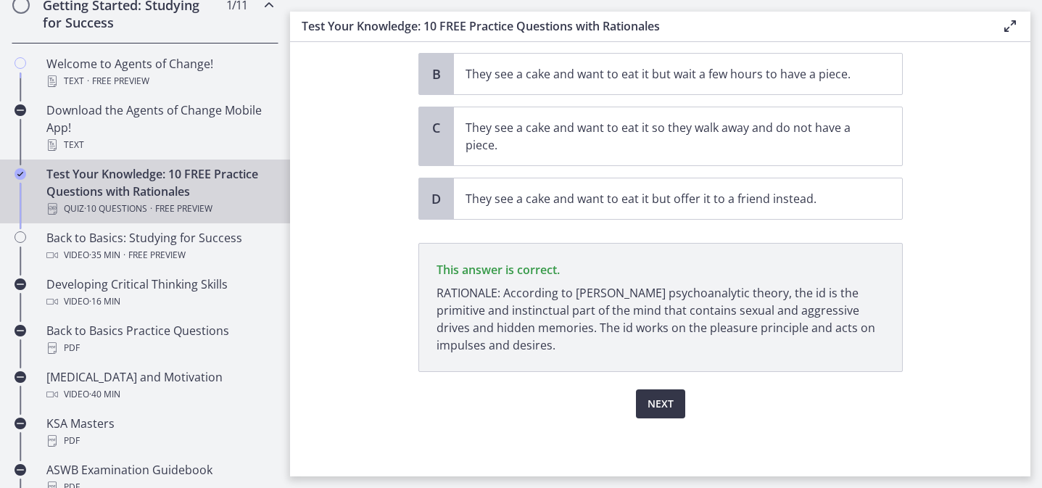
click at [672, 402] on span "Next" at bounding box center [660, 403] width 26 height 17
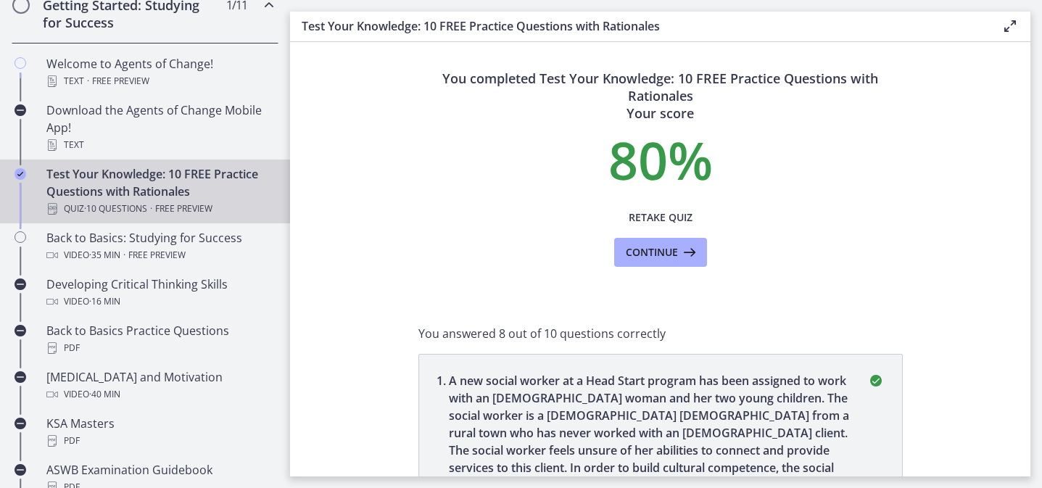
scroll to position [6, 0]
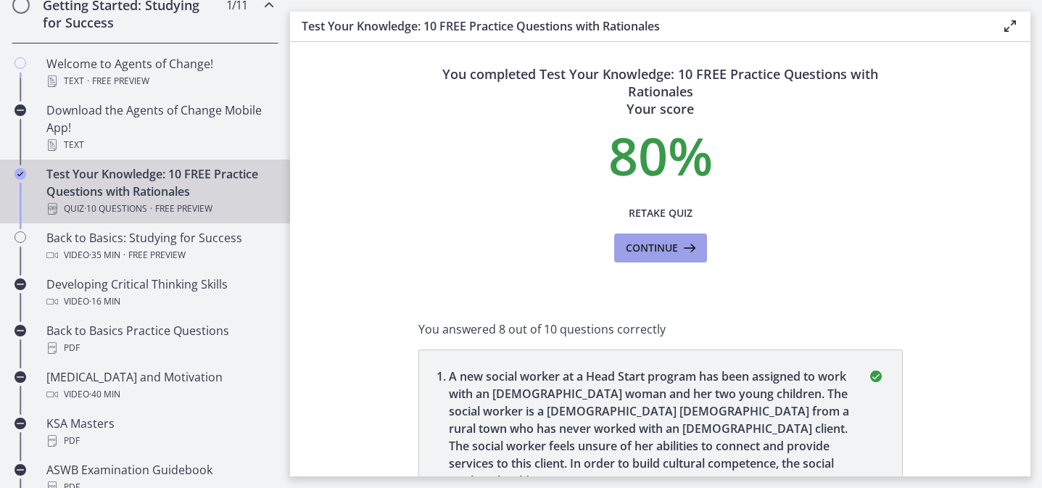
click at [661, 252] on span "Continue" at bounding box center [652, 247] width 52 height 17
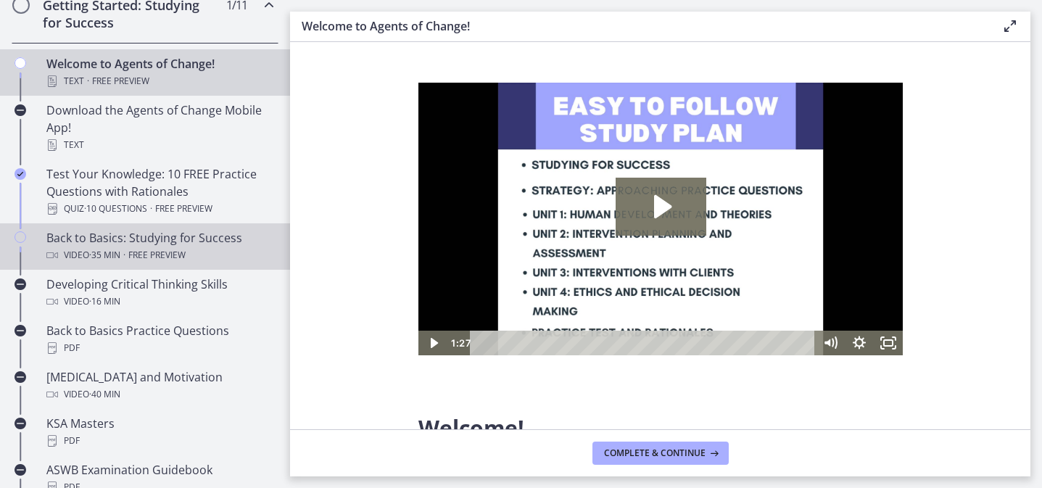
click at [207, 250] on div "Video · 35 min · Free preview" at bounding box center [159, 254] width 226 height 17
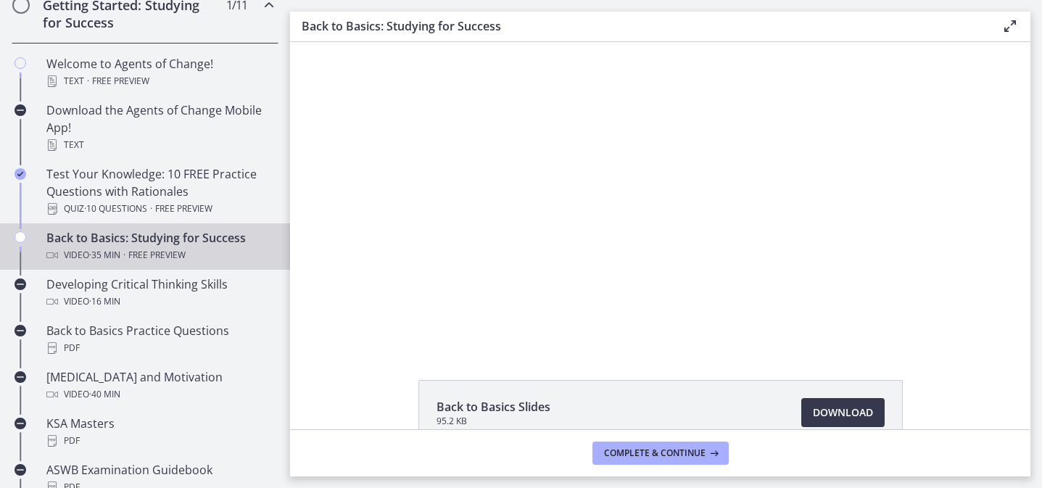
scroll to position [1, 0]
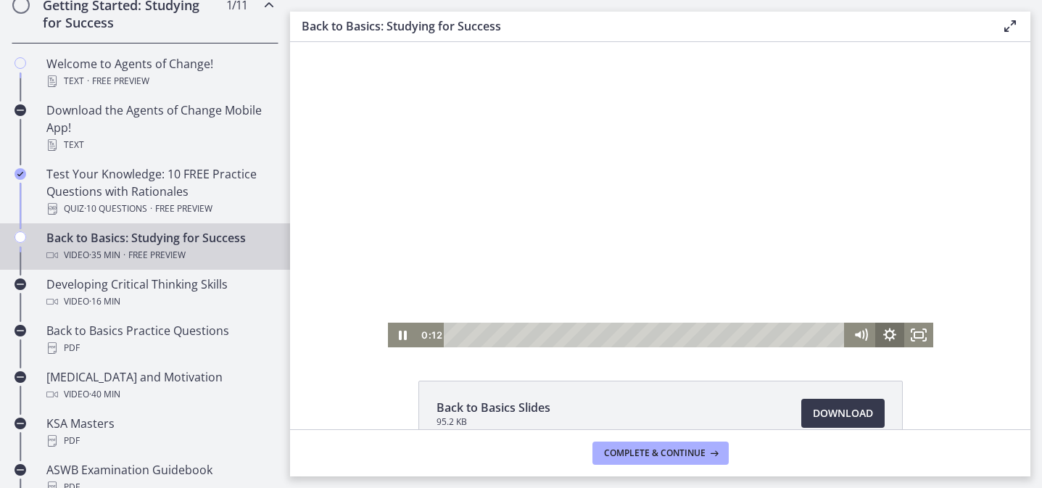
click at [886, 337] on icon "Show settings menu" at bounding box center [888, 334] width 13 height 13
click at [892, 288] on span "1x" at bounding box center [907, 285] width 36 height 25
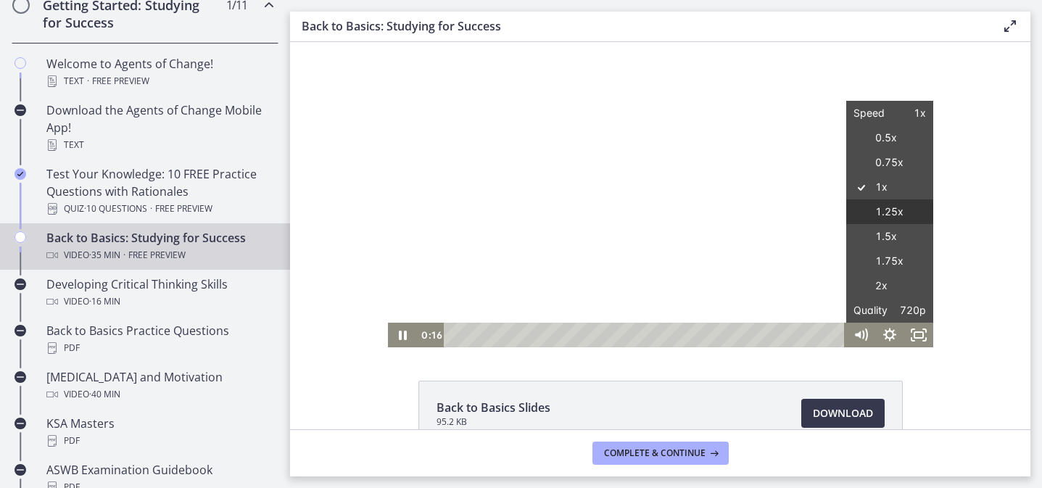
click at [899, 214] on label "1.25x" at bounding box center [889, 211] width 87 height 25
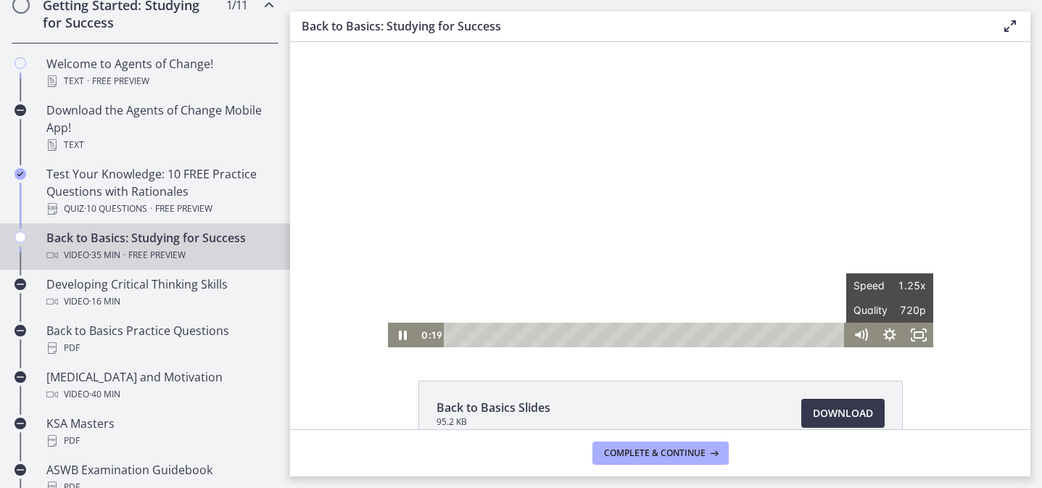
click at [964, 204] on div "Click for sound @keyframes VOLUME_SMALL_WAVE_FLASH { 0% { opacity: 0; } 33% { o…" at bounding box center [660, 194] width 740 height 307
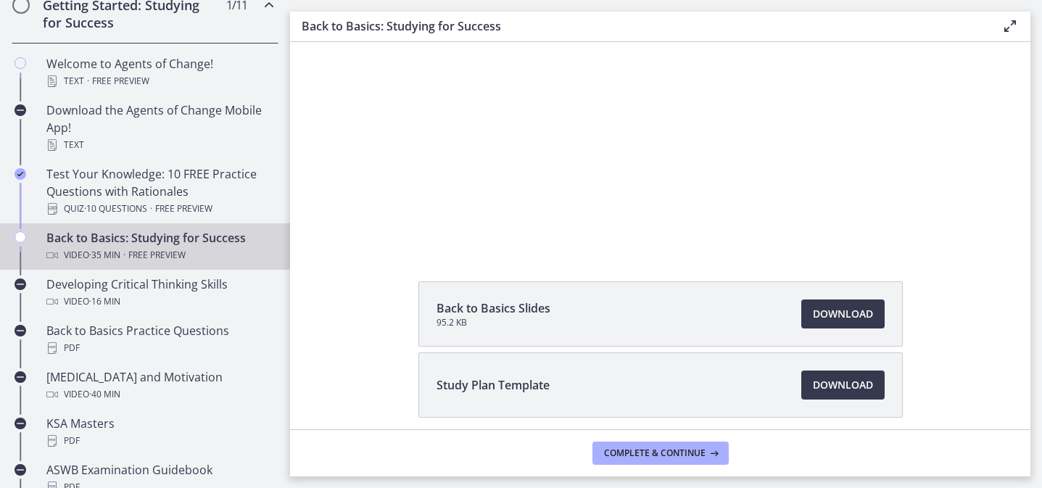
scroll to position [99, 0]
click at [602, 373] on li "Study Plan Template Download Opens in a new window" at bounding box center [660, 386] width 484 height 65
click at [515, 387] on span "Study Plan Template" at bounding box center [492, 386] width 113 height 17
click at [843, 386] on span "Download Opens in a new window" at bounding box center [843, 386] width 60 height 17
click at [815, 317] on span "Download Opens in a new window" at bounding box center [843, 315] width 60 height 17
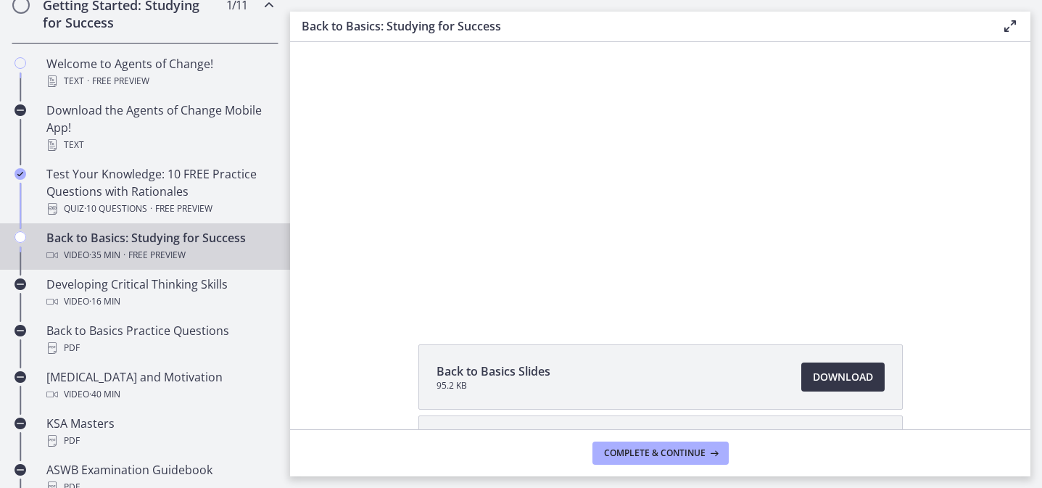
scroll to position [0, 0]
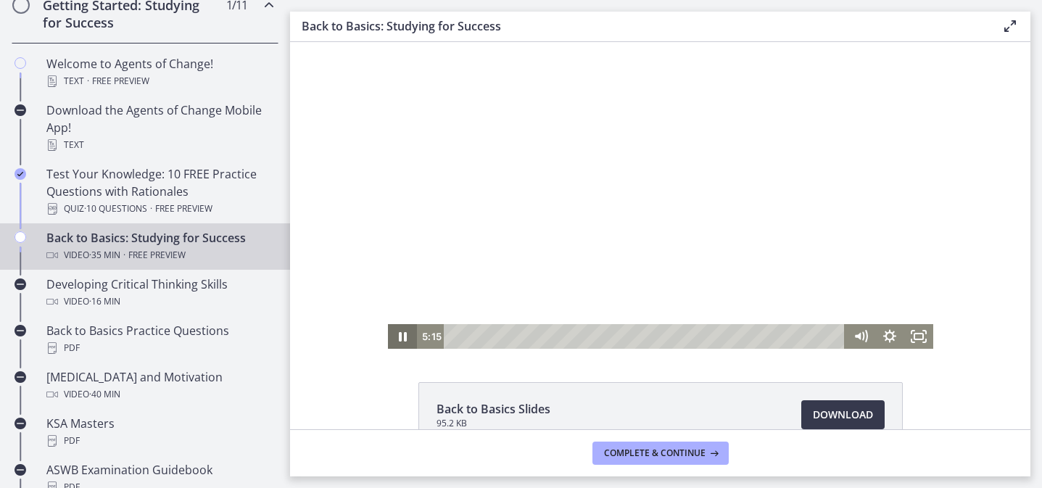
click at [398, 337] on icon "Pause" at bounding box center [401, 336] width 29 height 25
